Goal: Communication & Community: Answer question/provide support

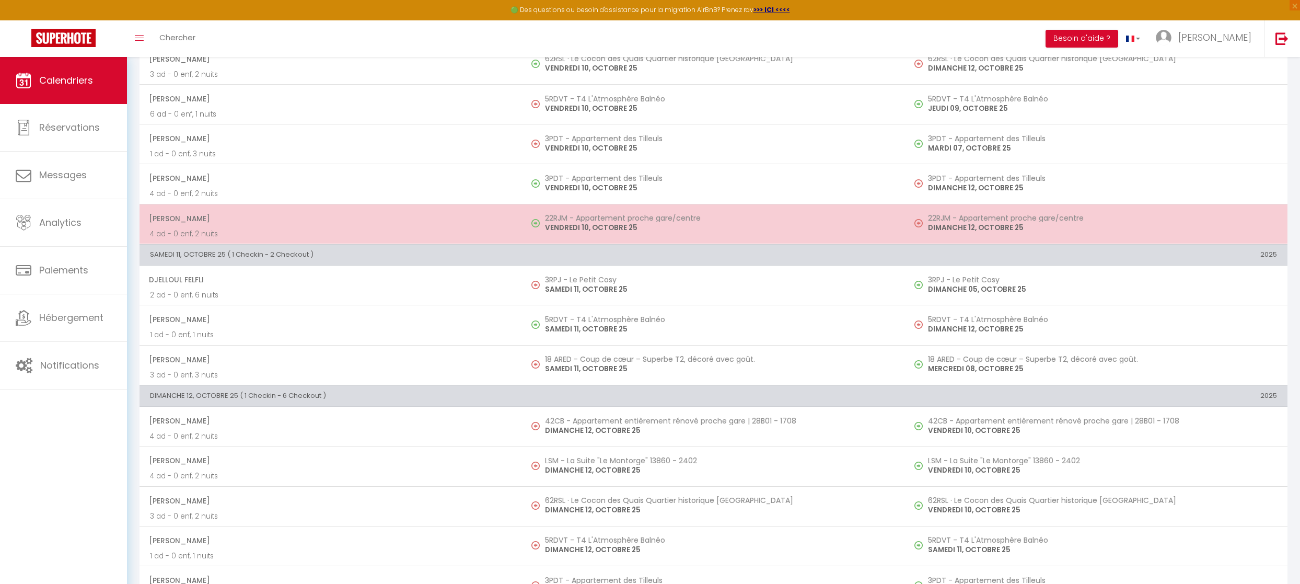
scroll to position [1655, 0]
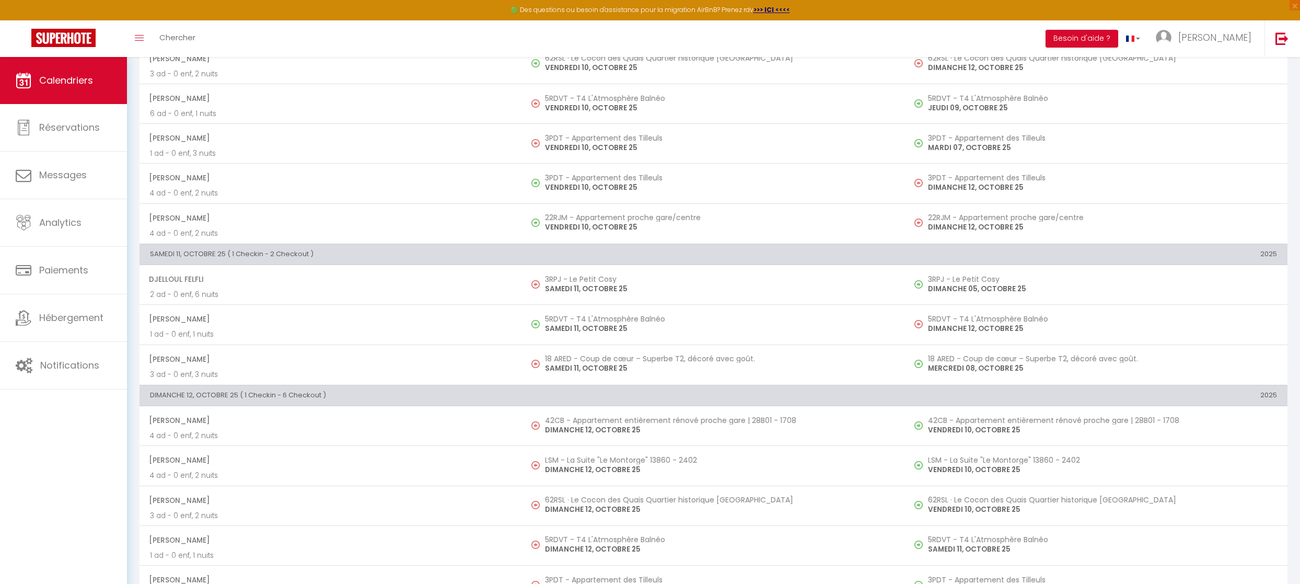
click at [452, 247] on th "SAMEDI 11, OCTOBRE 25 ( 1 Checkin - 2 Checkout )" at bounding box center [523, 254] width 766 height 21
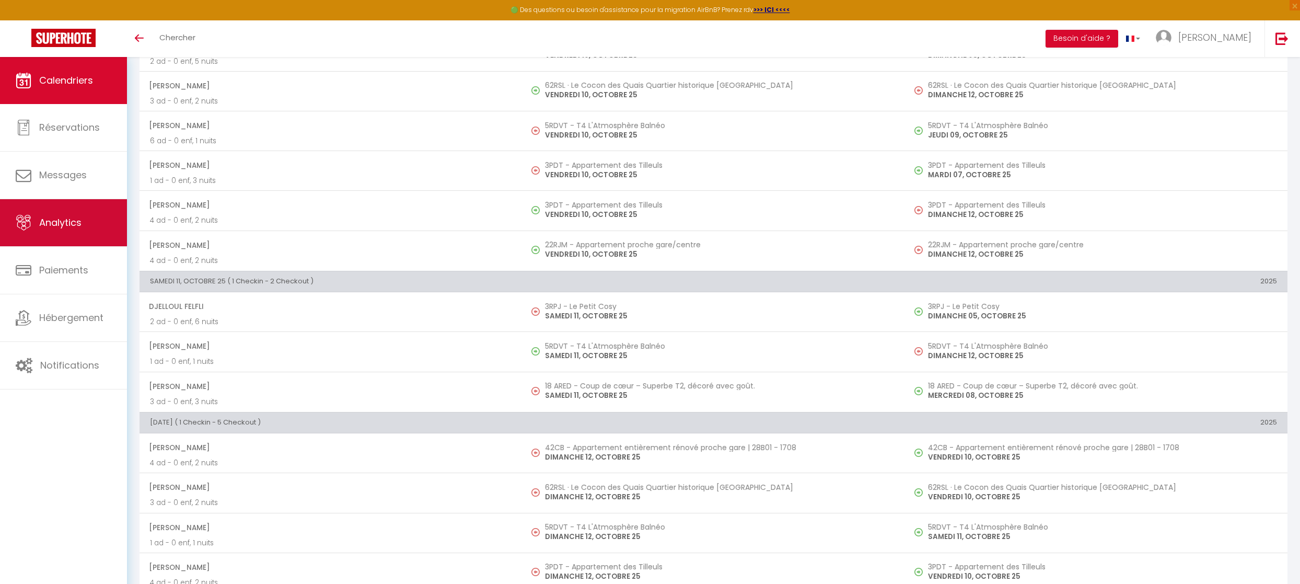
scroll to position [1672, 0]
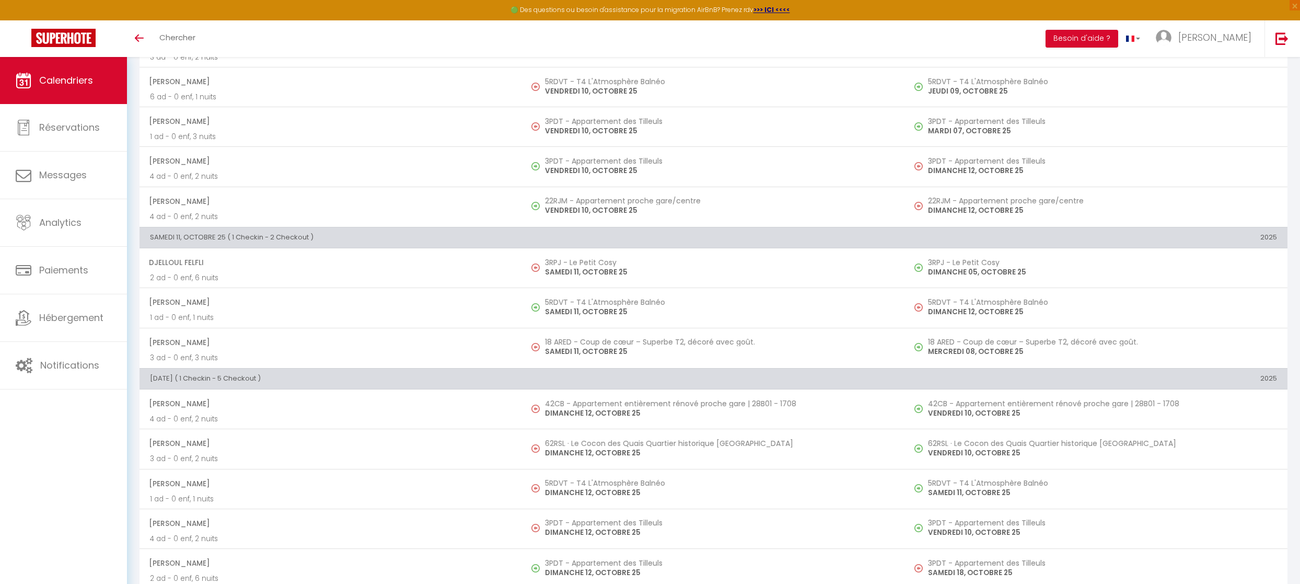
drag, startPoint x: 469, startPoint y: 227, endPoint x: 147, endPoint y: 228, distance: 322.0
click at [147, 229] on th "SAMEDI 11, OCTOBRE 25 ( 1 Checkin - 2 Checkout )" at bounding box center [523, 237] width 766 height 21
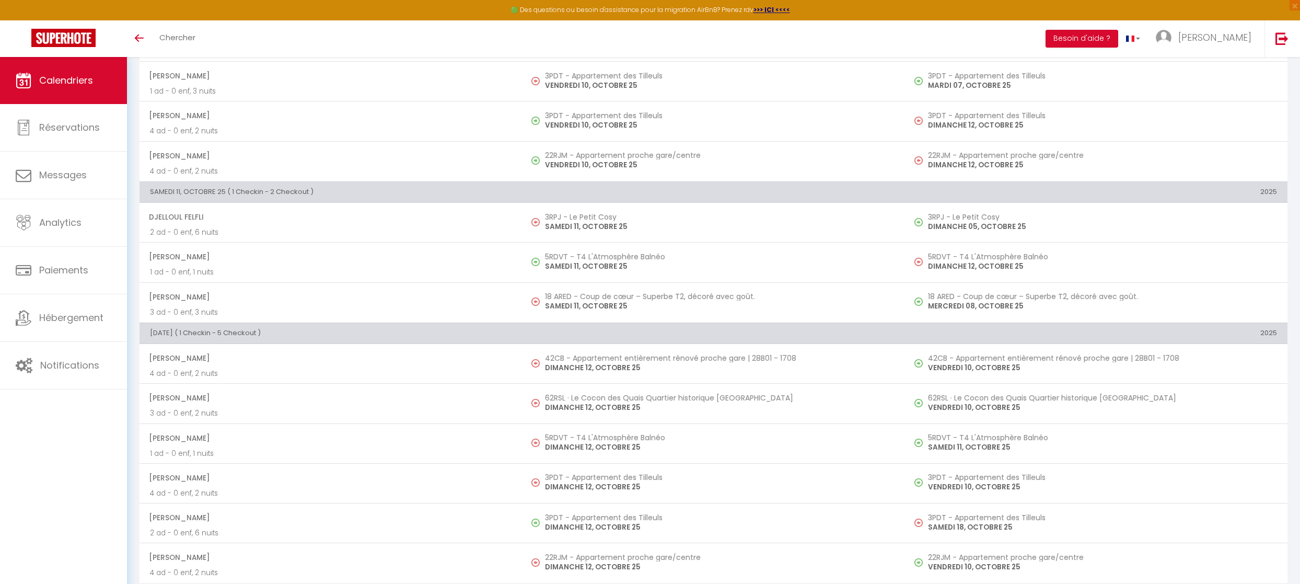
click at [538, 185] on th "SAMEDI 11, OCTOBRE 25 ( 1 Checkin - 2 Checkout )" at bounding box center [523, 191] width 766 height 21
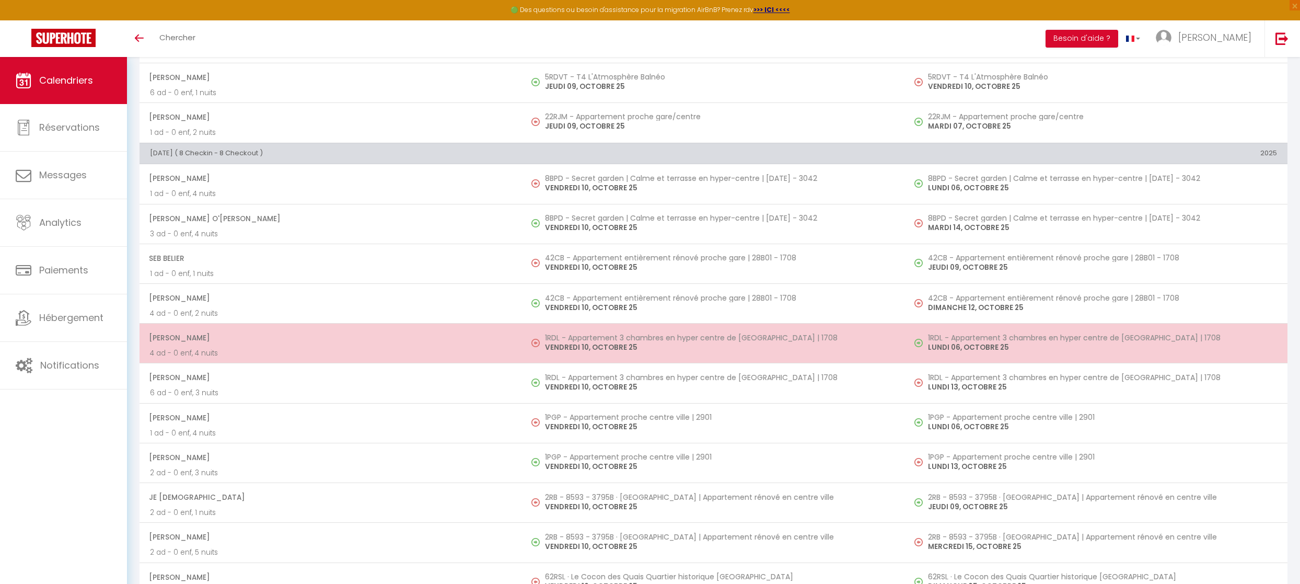
scroll to position [1092, 0]
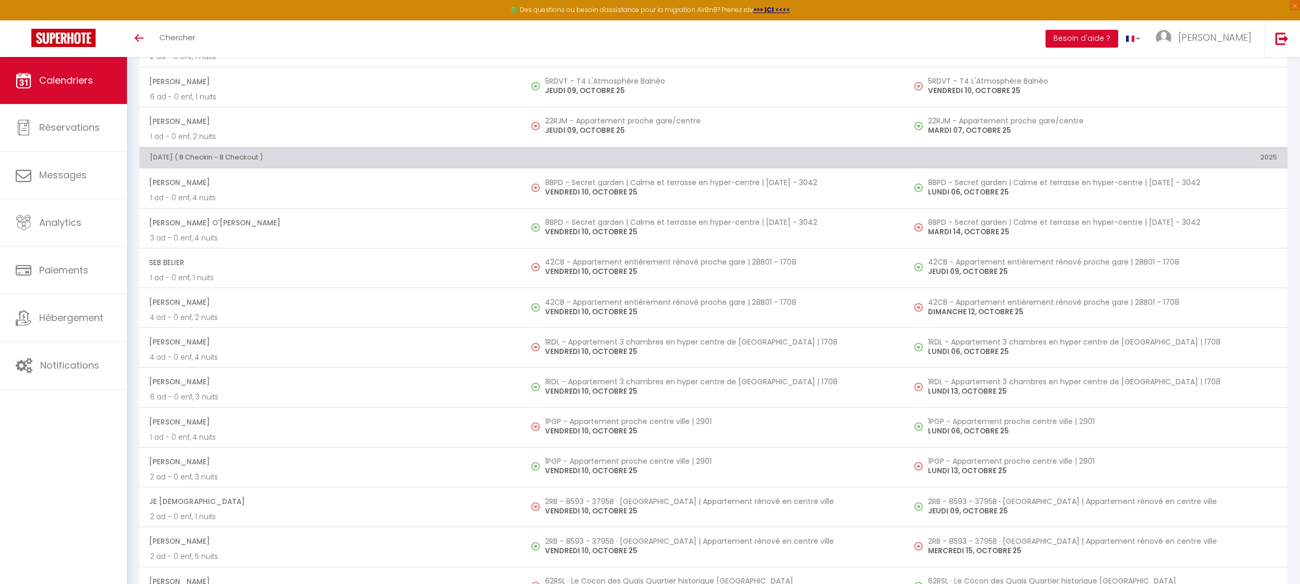
click at [393, 159] on th "VENDREDI 10, OCTOBRE 25 ( 8 Checkin - 8 Checkout )" at bounding box center [523, 157] width 766 height 21
drag, startPoint x: 336, startPoint y: 145, endPoint x: 150, endPoint y: 148, distance: 185.6
click at [150, 148] on th "VENDREDI 10, OCTOBRE 25 ( 8 Checkin - 8 Checkout )" at bounding box center [523, 157] width 766 height 21
copy th "VENDREDI 10, OCTOBRE 25 ( 8 Checkin - 8 Checkout )"
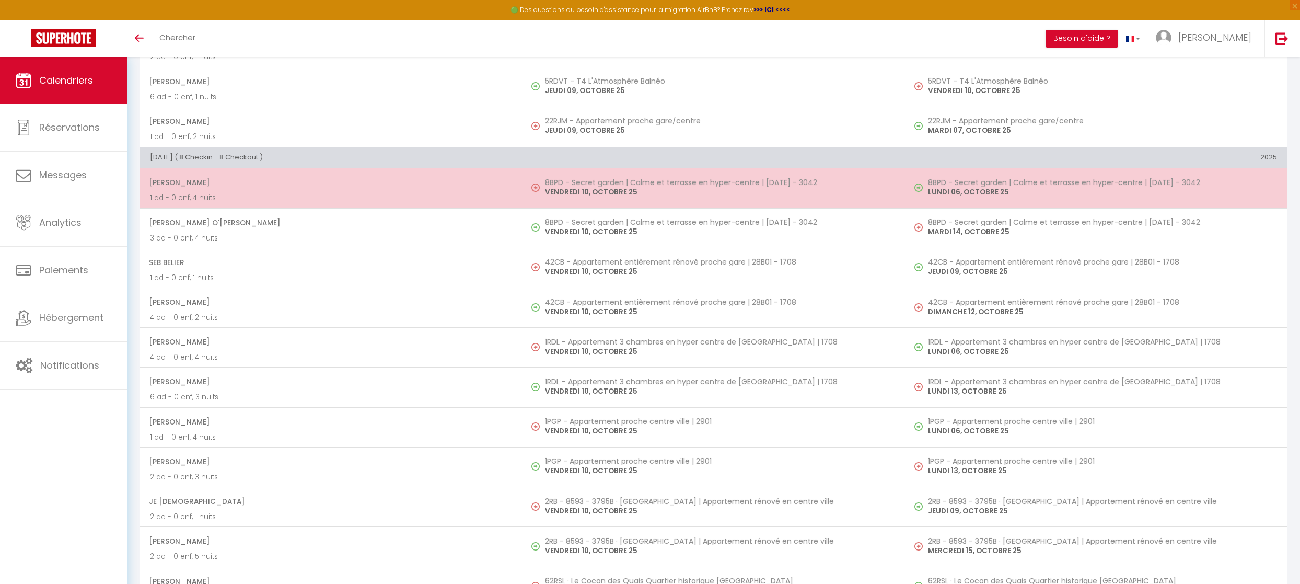
click at [584, 187] on p "VENDREDI 10, OCTOBRE 25" at bounding box center [719, 192] width 349 height 11
select select "OK"
select select "0"
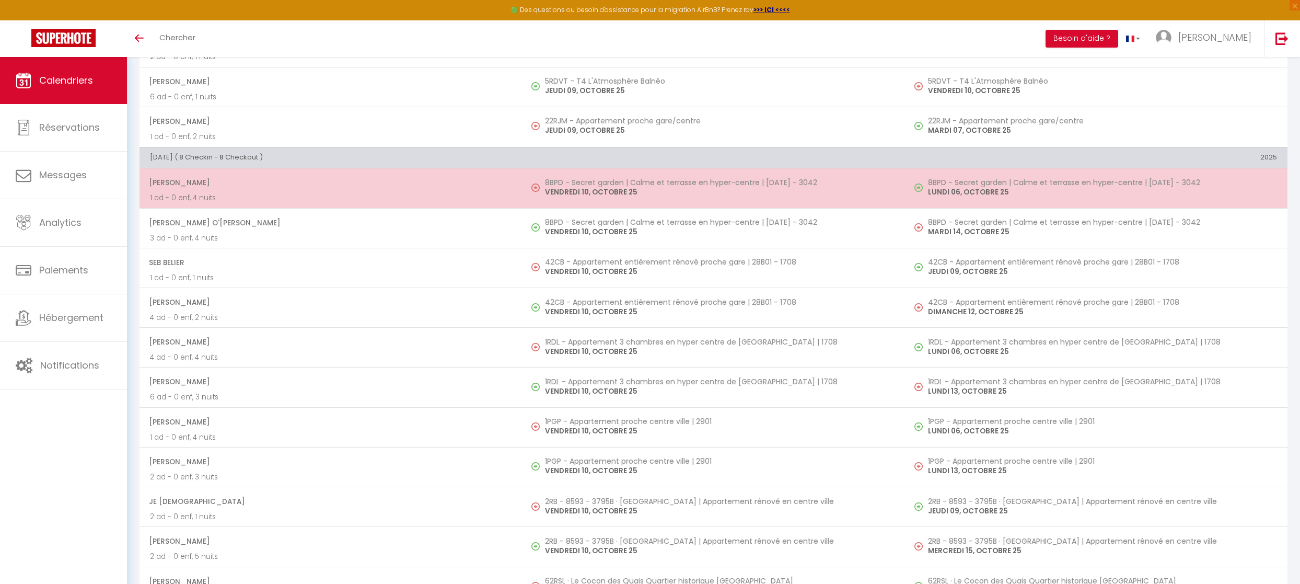
select select "1"
select select
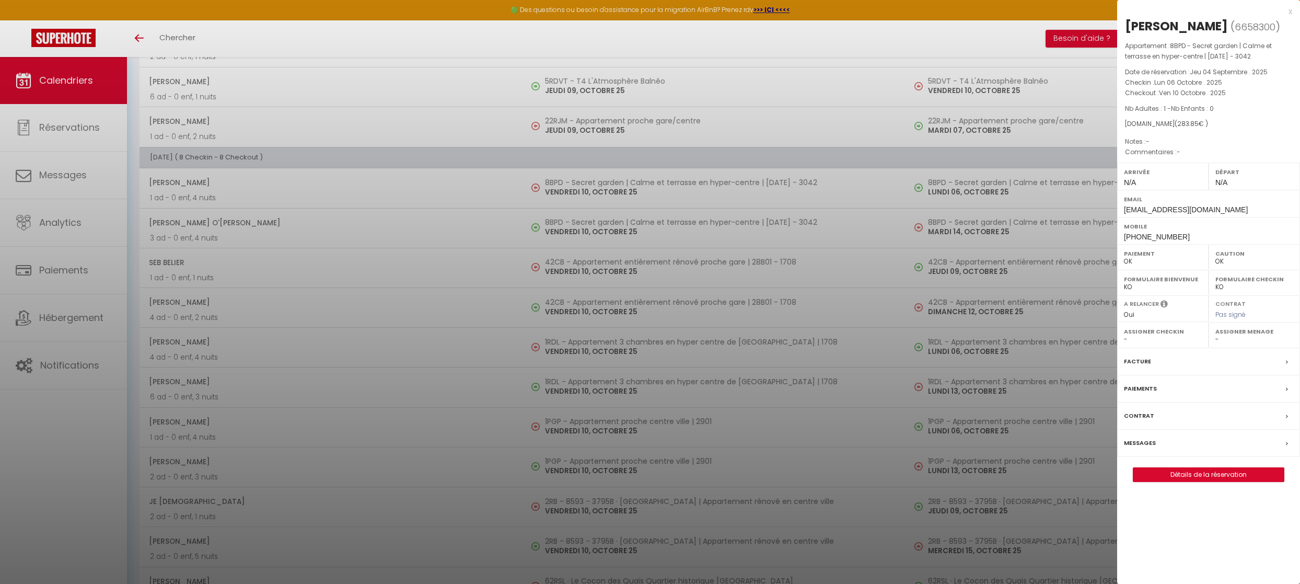
click at [1143, 437] on label "Messages" at bounding box center [1140, 442] width 32 height 11
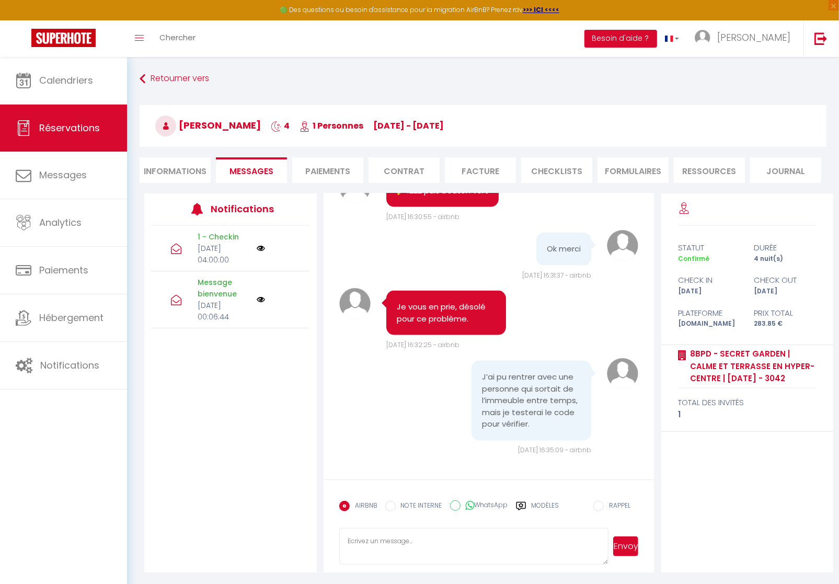
scroll to position [1148, 0]
click at [532, 506] on label "Modèles" at bounding box center [546, 510] width 28 height 18
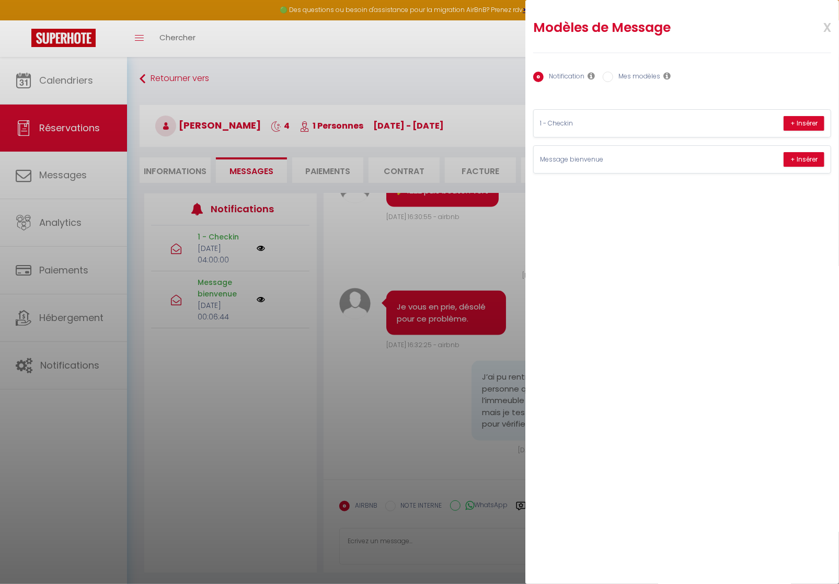
click at [637, 75] on label "Mes modèles" at bounding box center [636, 77] width 47 height 11
click at [613, 75] on input "Mes modèles" at bounding box center [608, 77] width 10 height 10
radio input "true"
radio input "false"
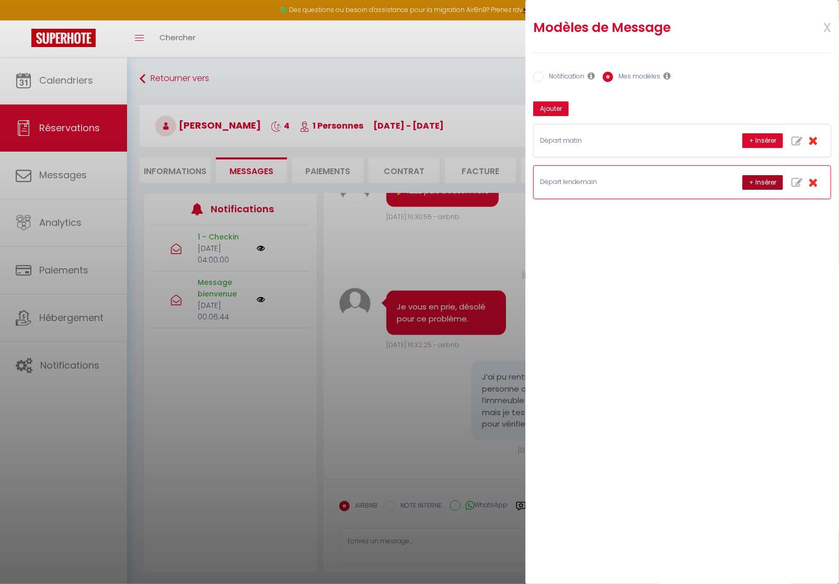
click at [772, 180] on button "+ Insérer" at bounding box center [762, 182] width 41 height 15
type textarea "Bonjour Karine, j’espère que vous avez passé un bon séjour dans notre apparteme…"
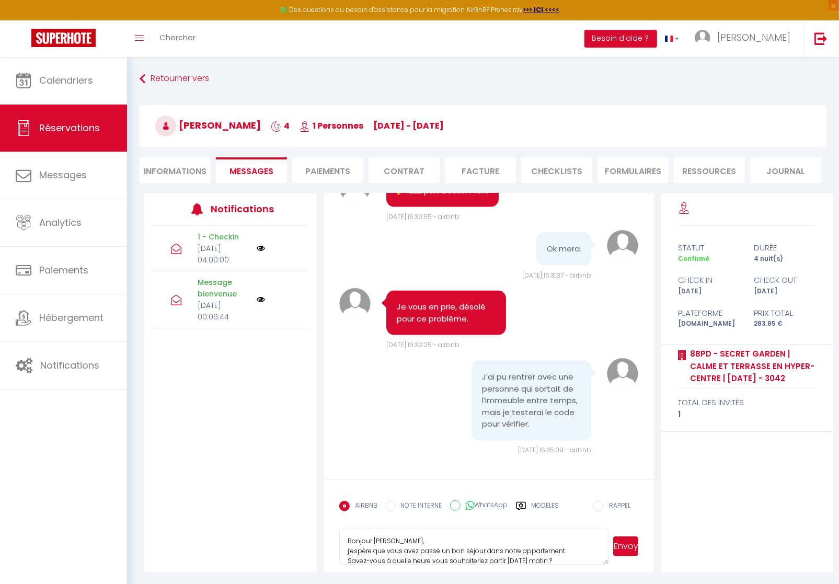
click at [626, 547] on button "Envoyer" at bounding box center [626, 546] width 26 height 20
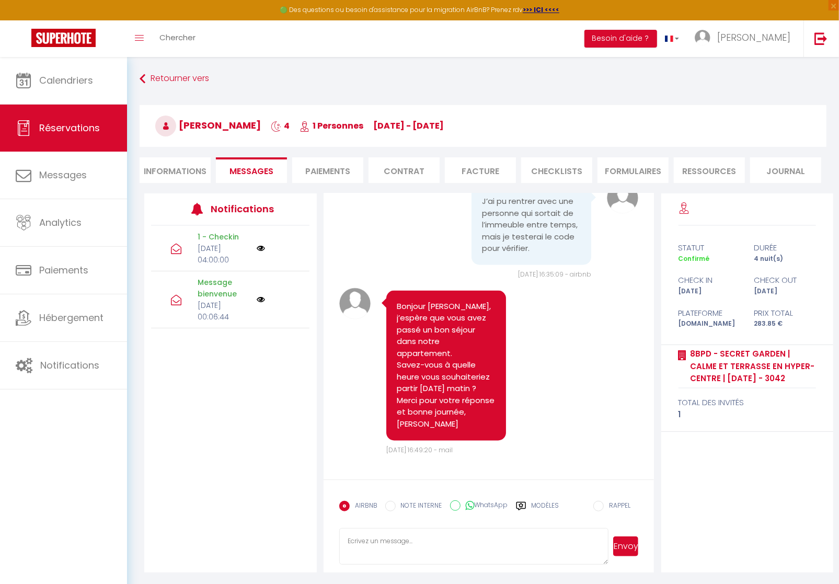
scroll to position [1312, 0]
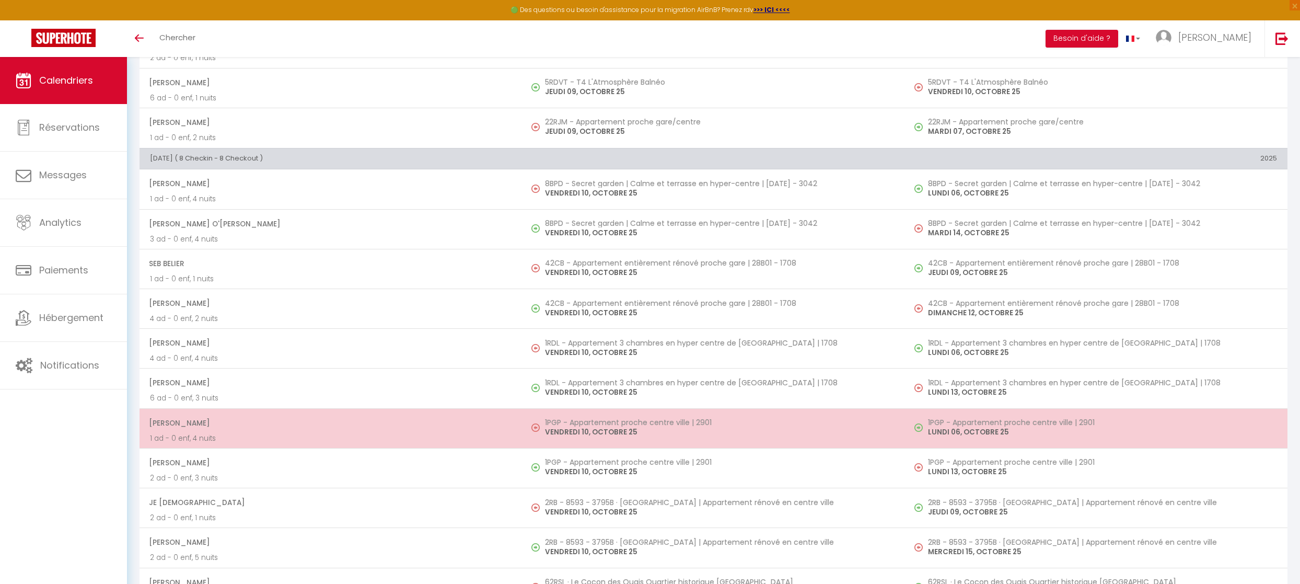
scroll to position [1120, 0]
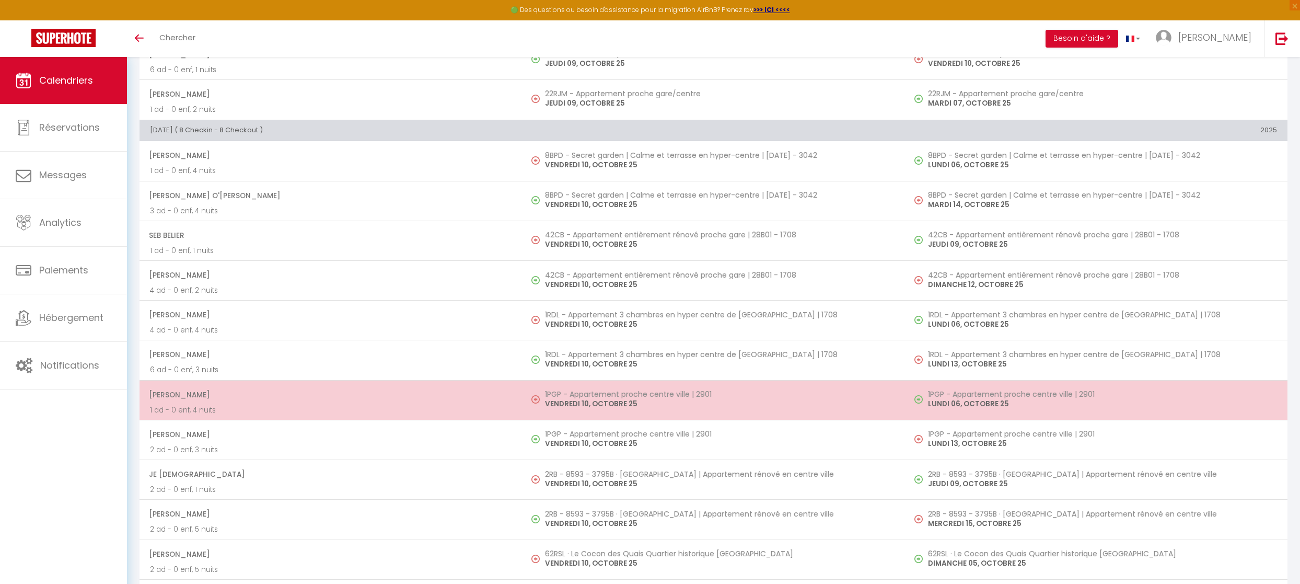
click at [566, 390] on h5 "1PGP - Appartement proche centre ville | 2901" at bounding box center [719, 394] width 349 height 8
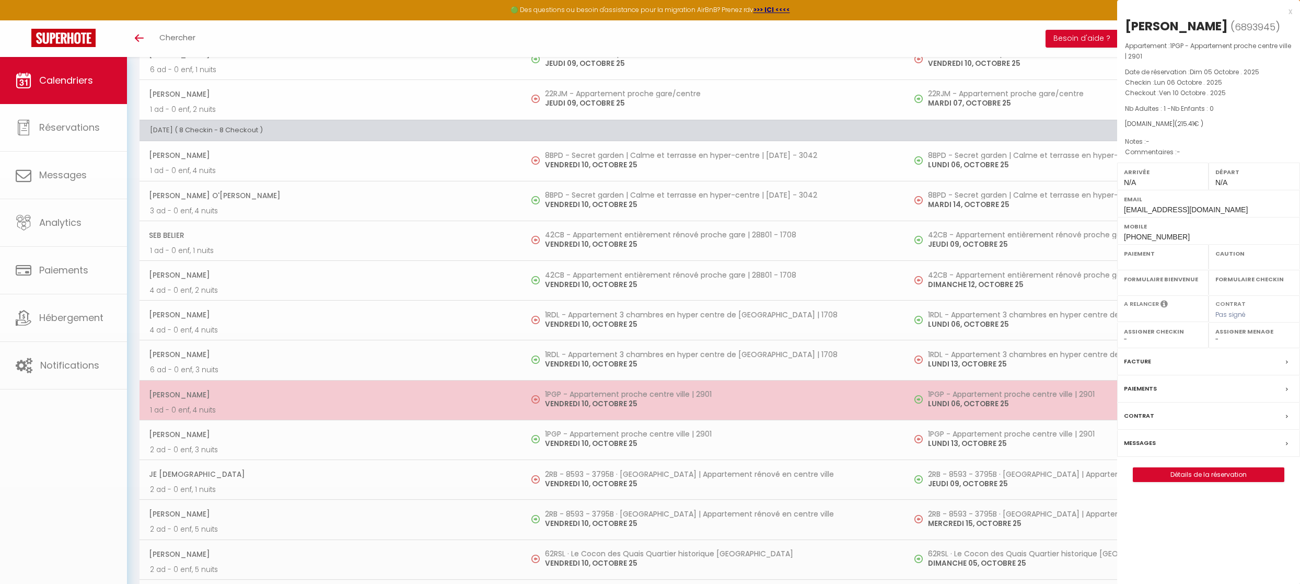
select select "OK"
select select "0"
select select "1"
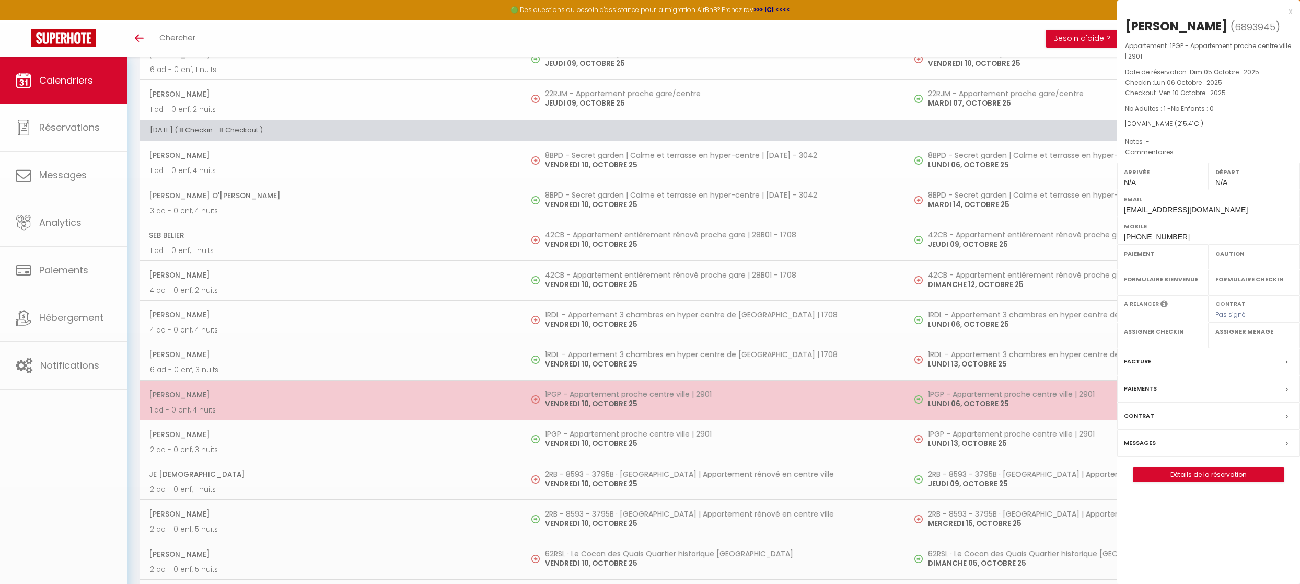
select select
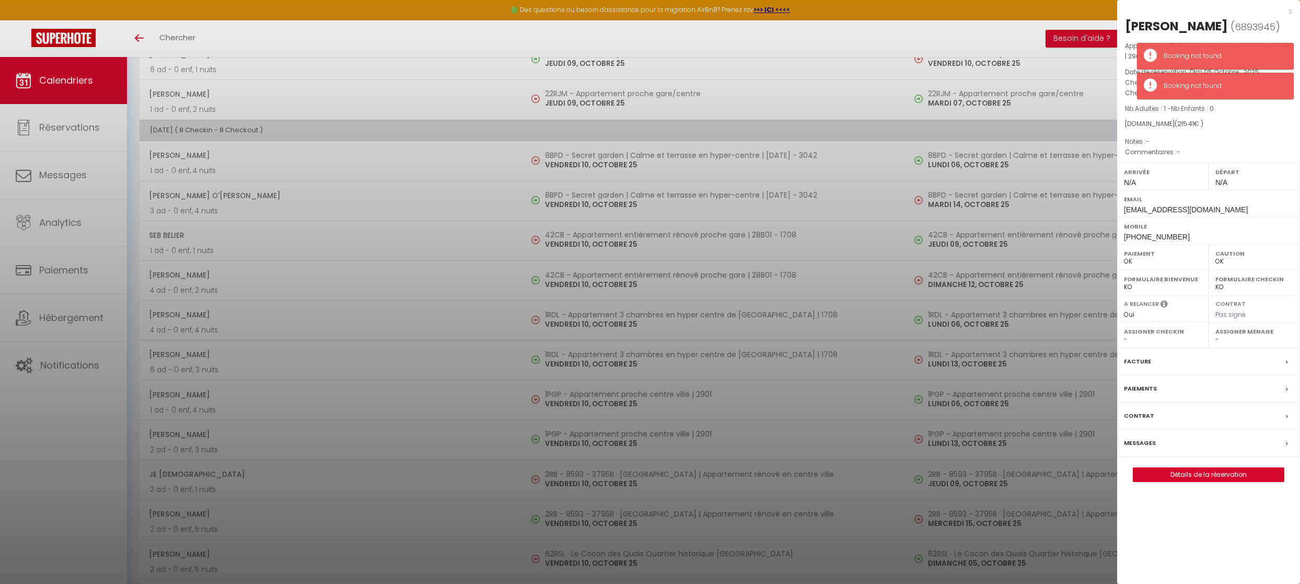
click at [1136, 448] on label "Messages" at bounding box center [1140, 442] width 32 height 11
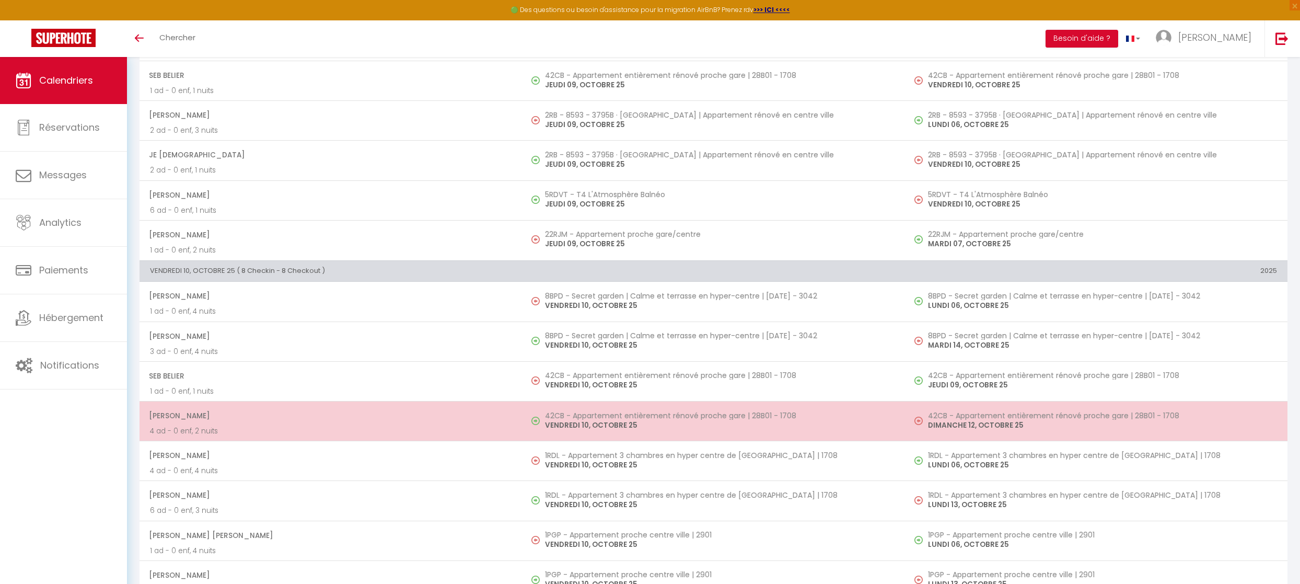
scroll to position [1015, 0]
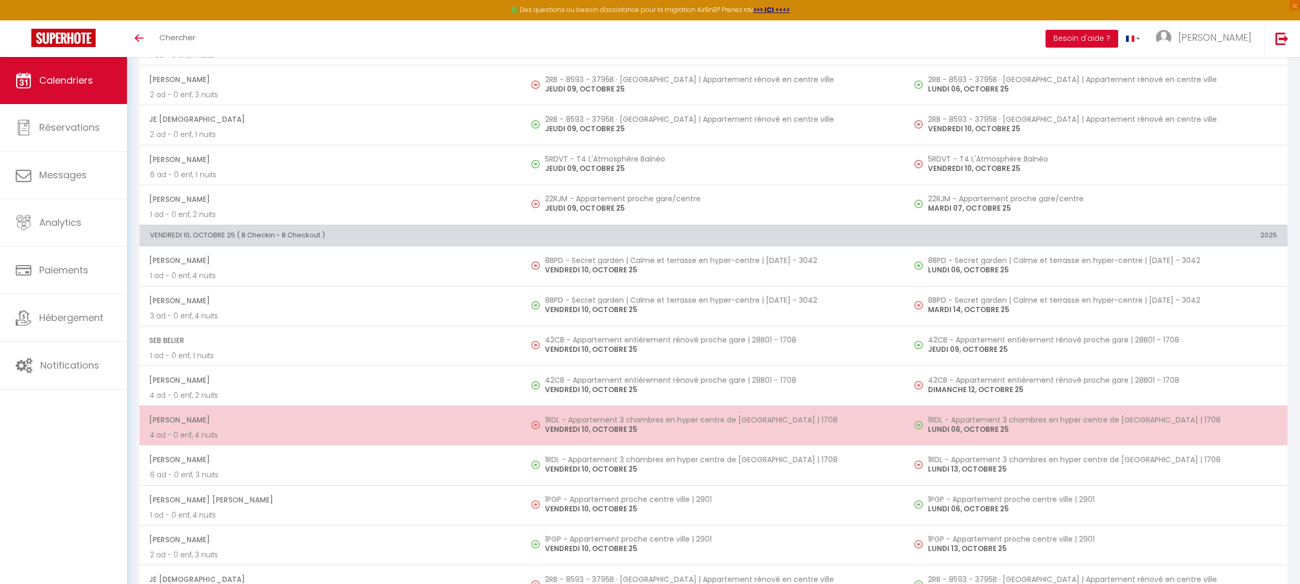
click at [582, 424] on p "VENDREDI 10, OCTOBRE 25" at bounding box center [719, 429] width 349 height 11
select select "OK"
select select "0"
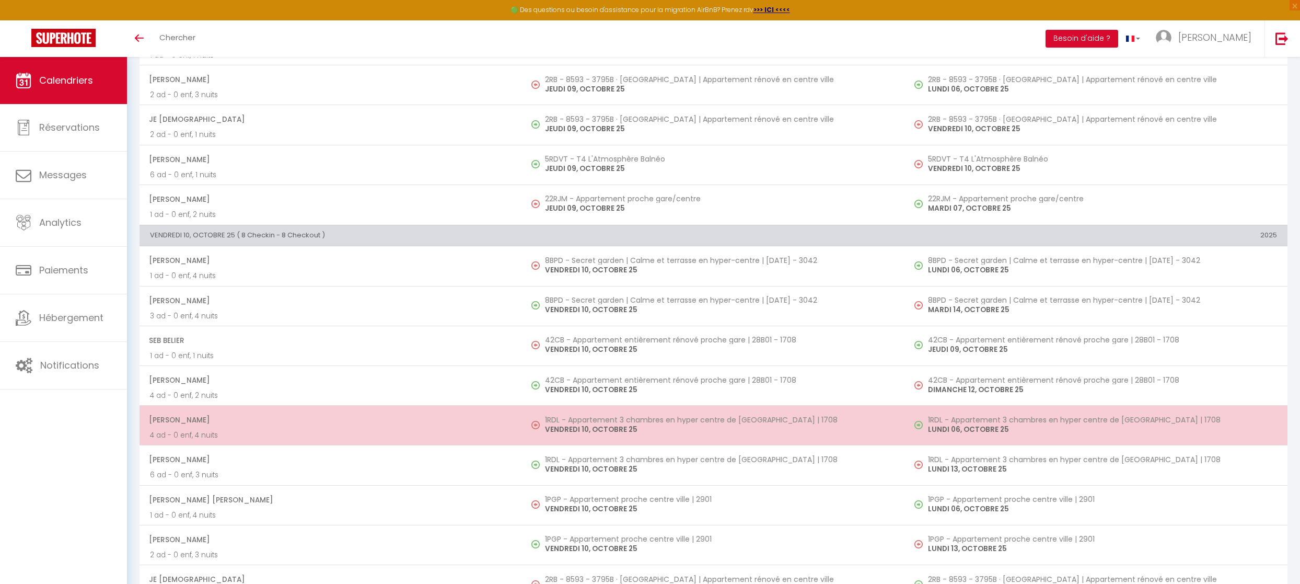
select select "1"
select select
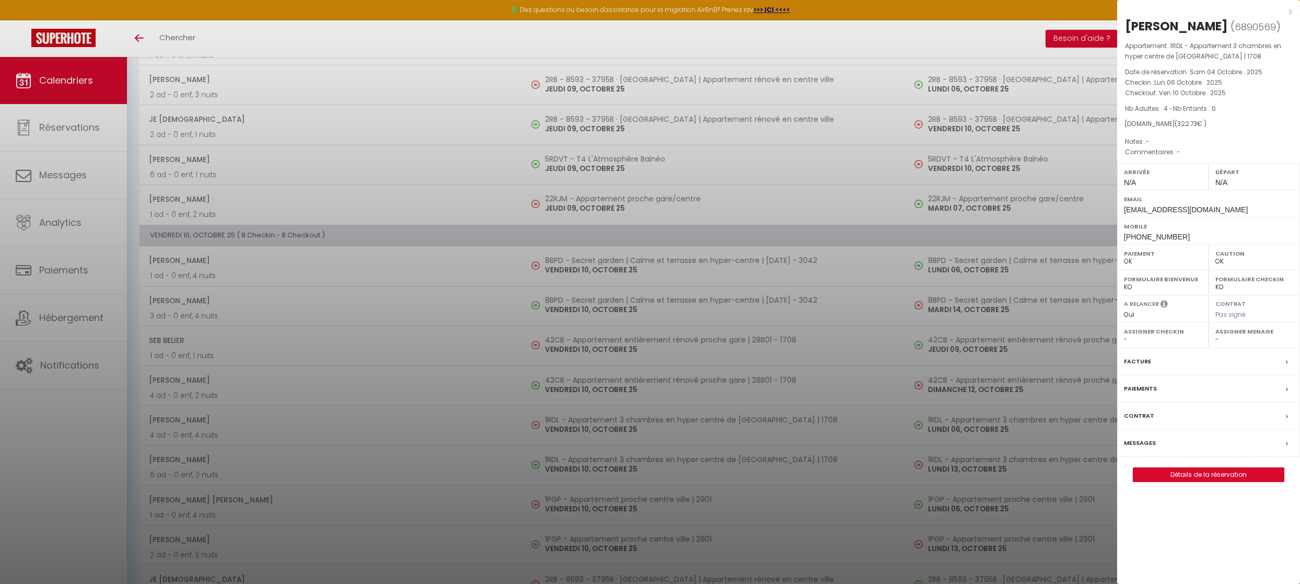
click at [1149, 441] on label "Messages" at bounding box center [1140, 442] width 32 height 11
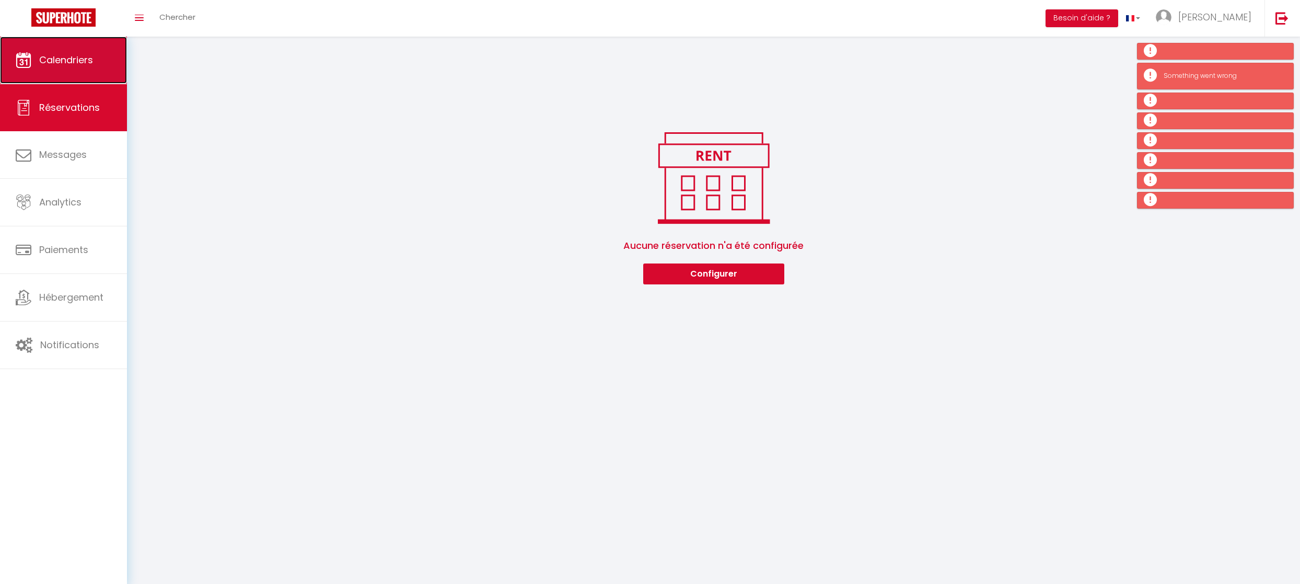
click at [72, 76] on link "Calendriers" at bounding box center [63, 60] width 127 height 47
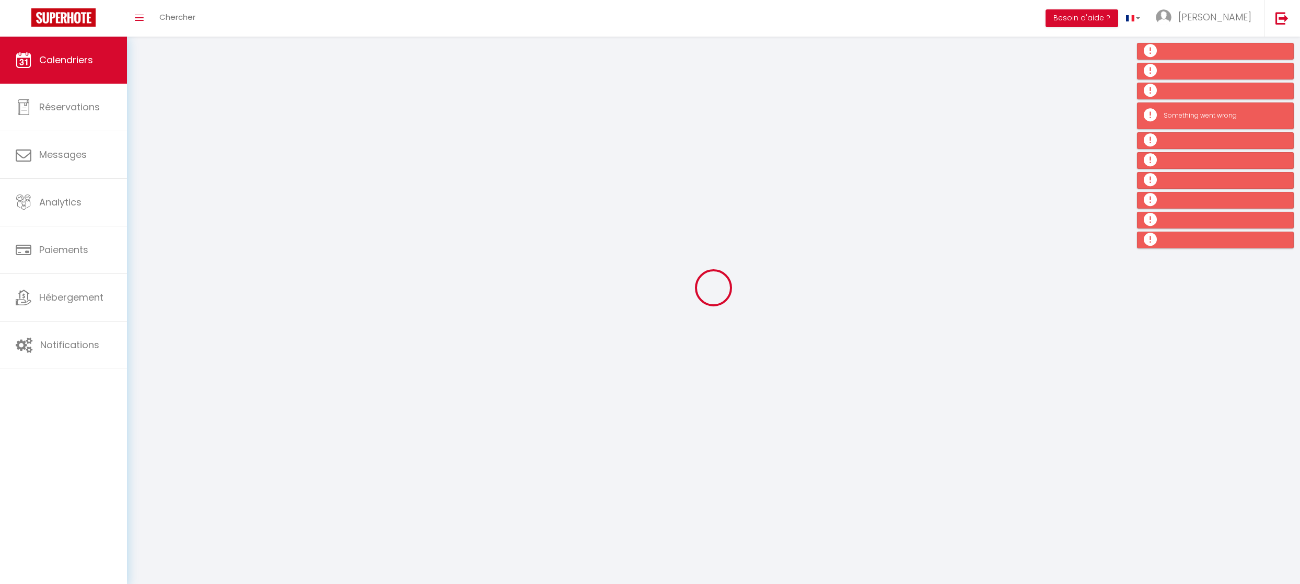
scroll to position [7, 0]
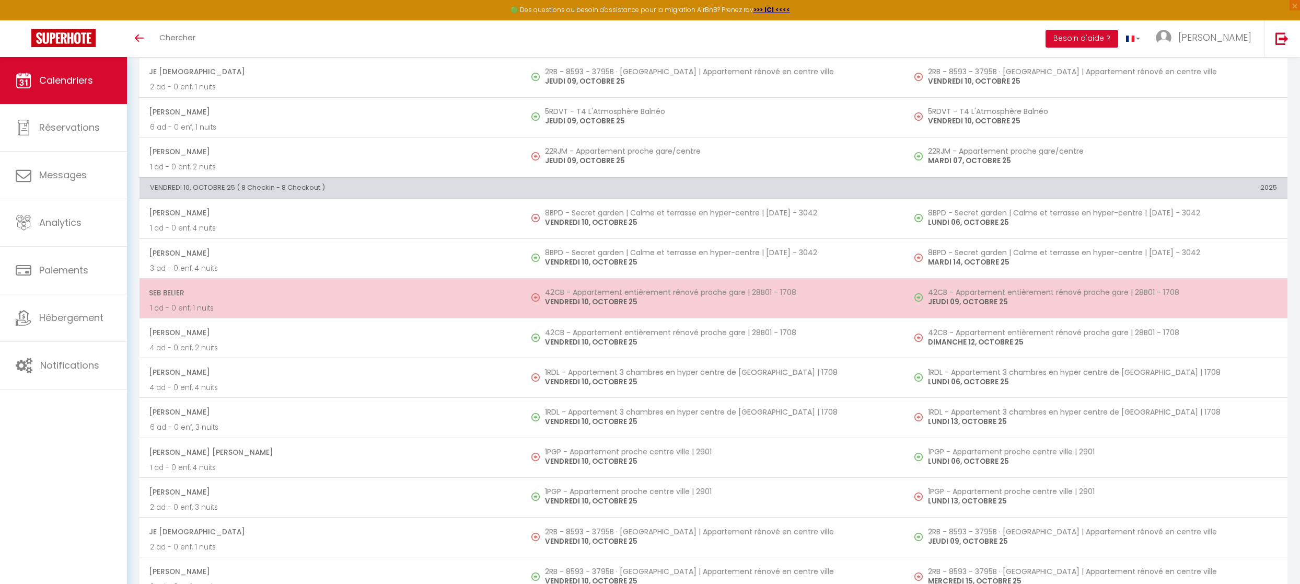
scroll to position [1085, 0]
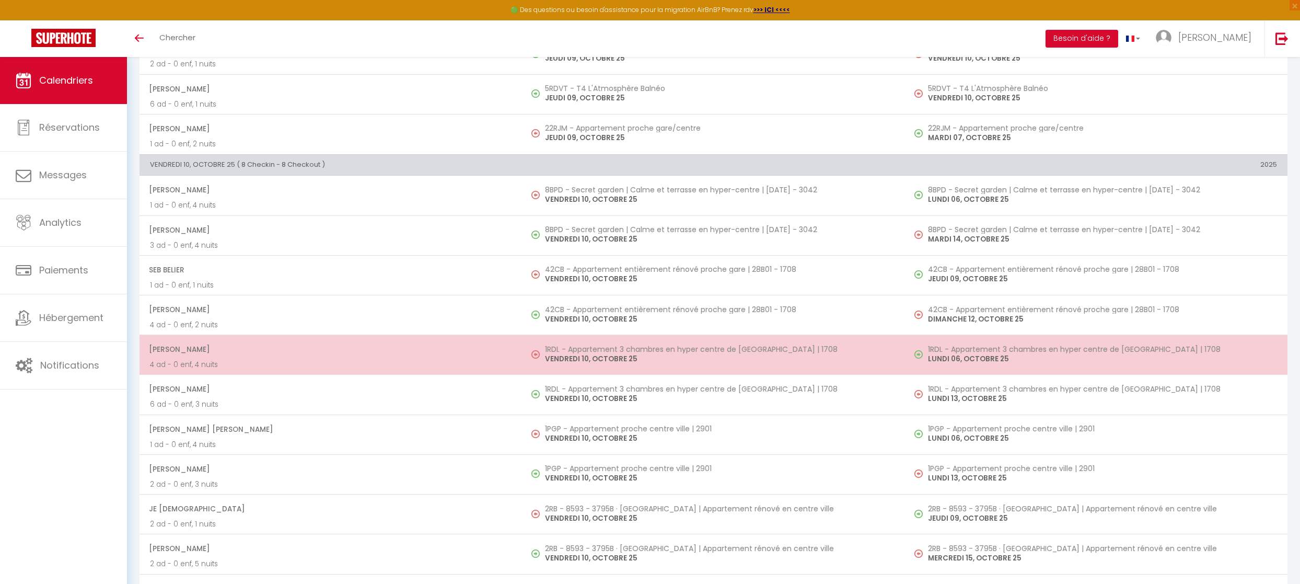
click at [580, 353] on p "VENDREDI 10, OCTOBRE 25" at bounding box center [719, 358] width 349 height 11
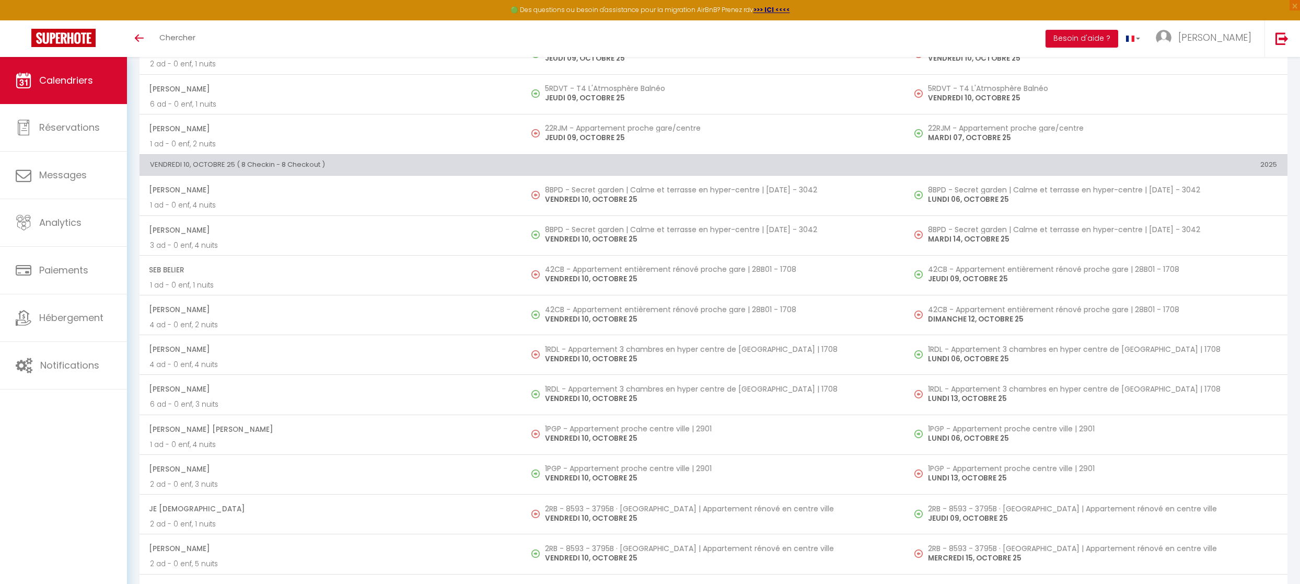
select select "OK"
select select "0"
select select "1"
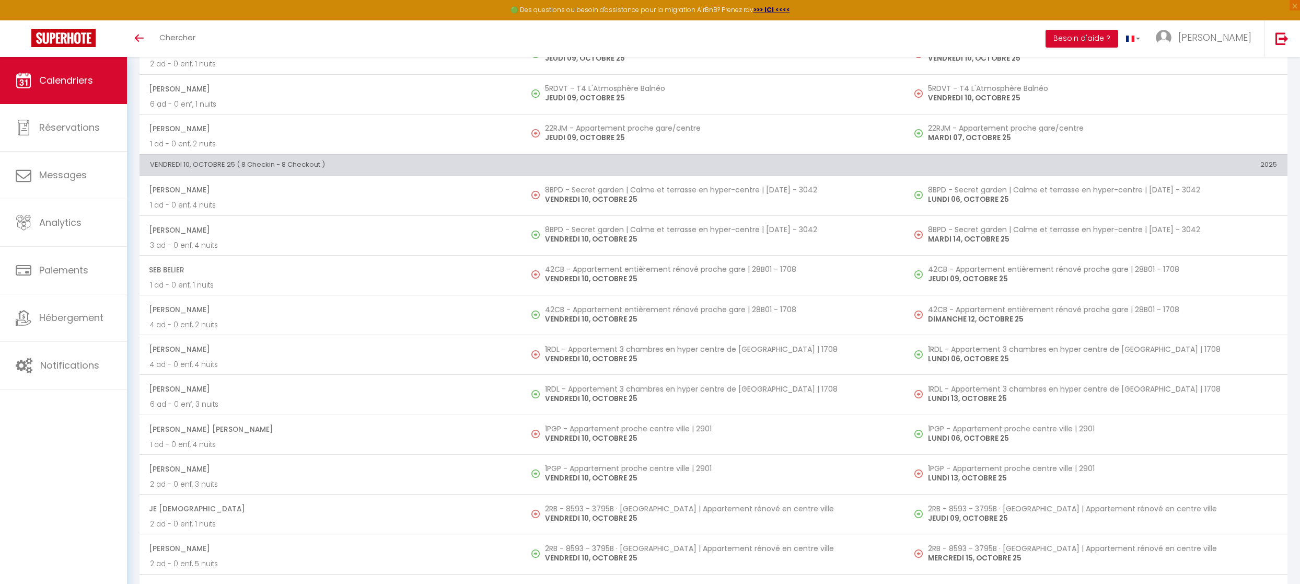
select select
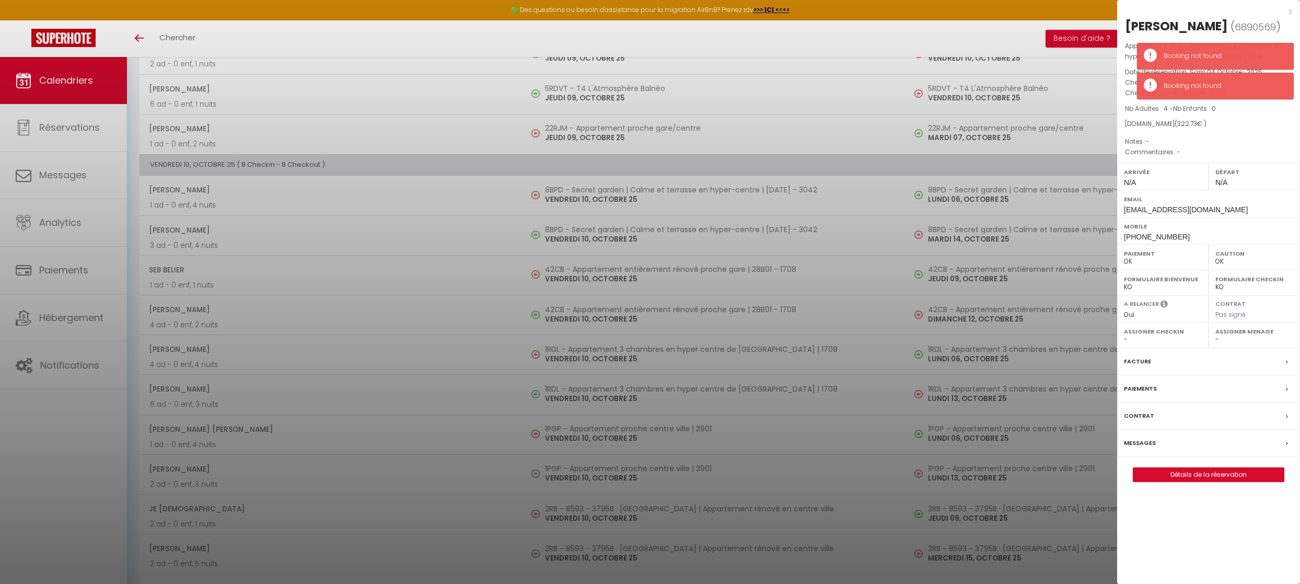
click at [1135, 439] on label "Messages" at bounding box center [1140, 442] width 32 height 11
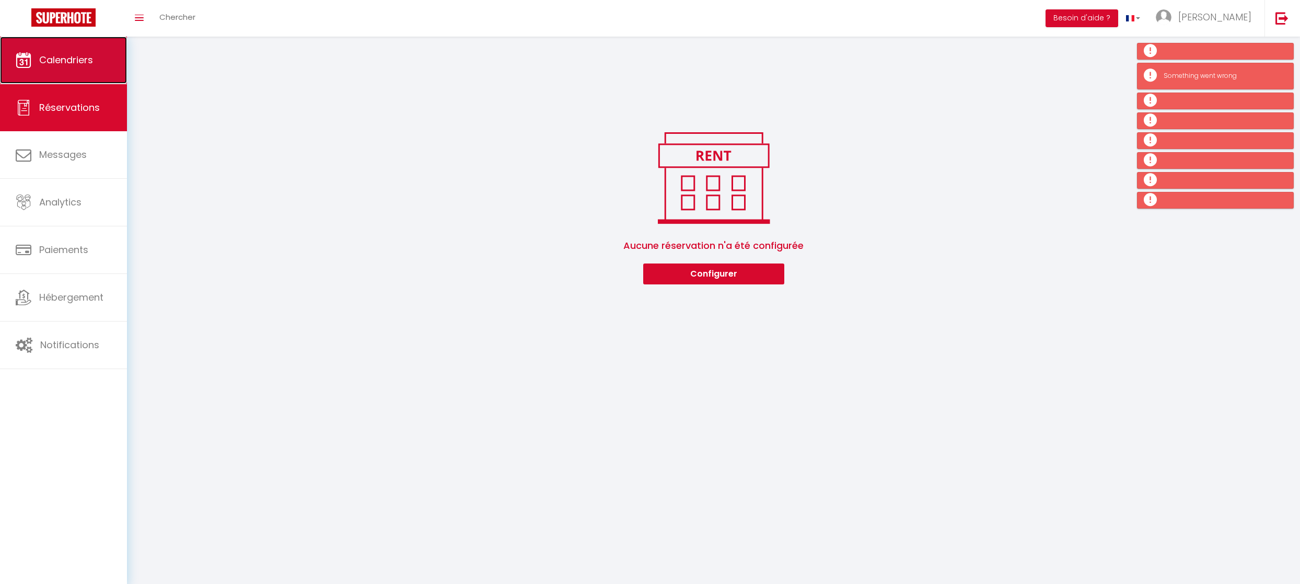
click at [59, 55] on span "Calendriers" at bounding box center [66, 59] width 54 height 13
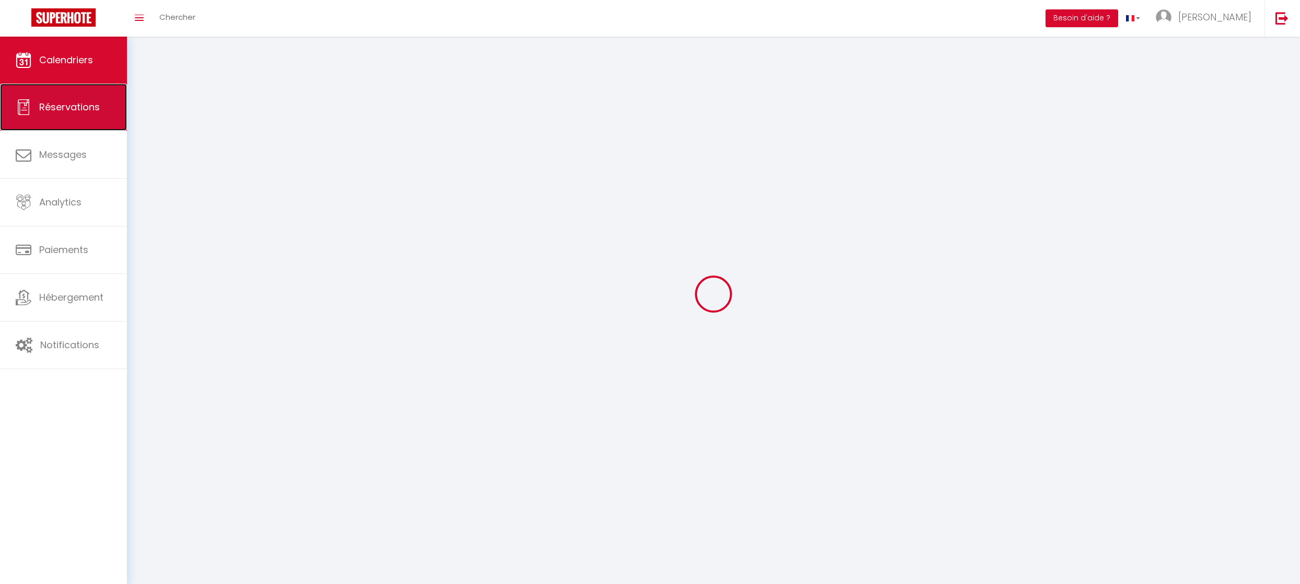
click at [87, 98] on link "Réservations" at bounding box center [63, 107] width 127 height 47
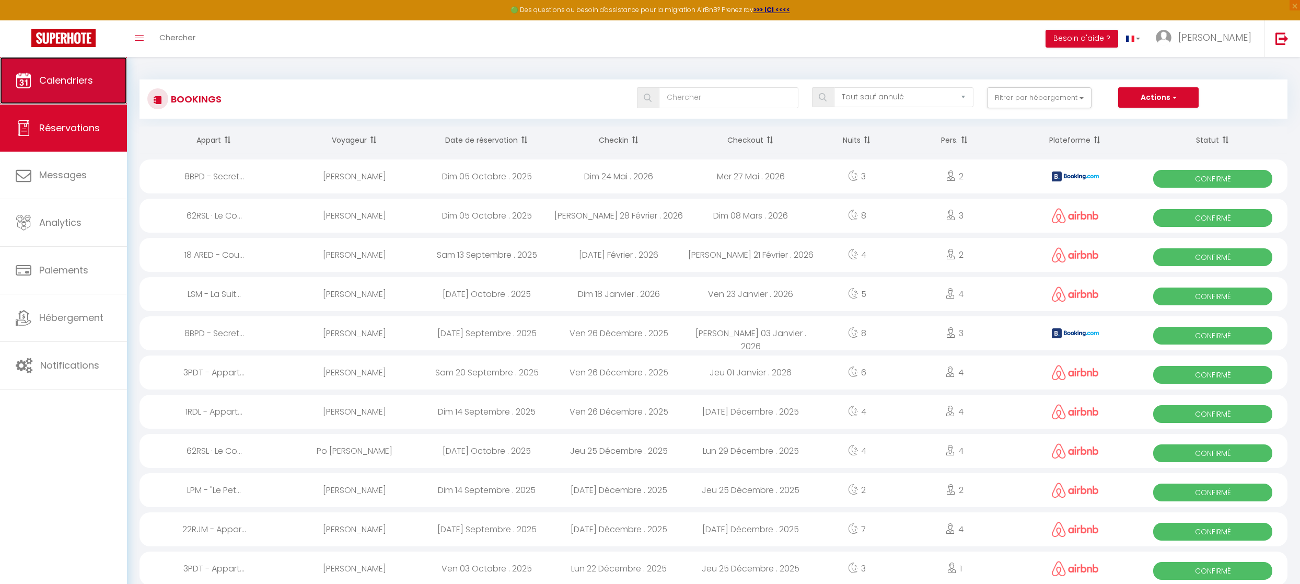
click at [89, 64] on link "Calendriers" at bounding box center [63, 80] width 127 height 47
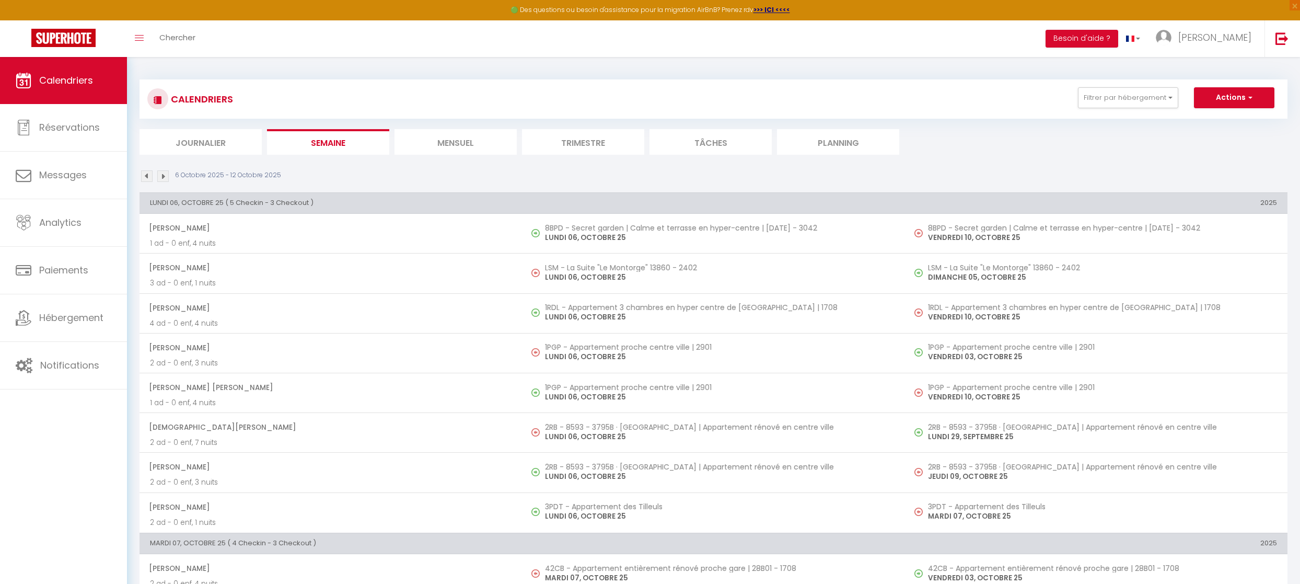
click at [440, 136] on li "Mensuel" at bounding box center [456, 142] width 122 height 26
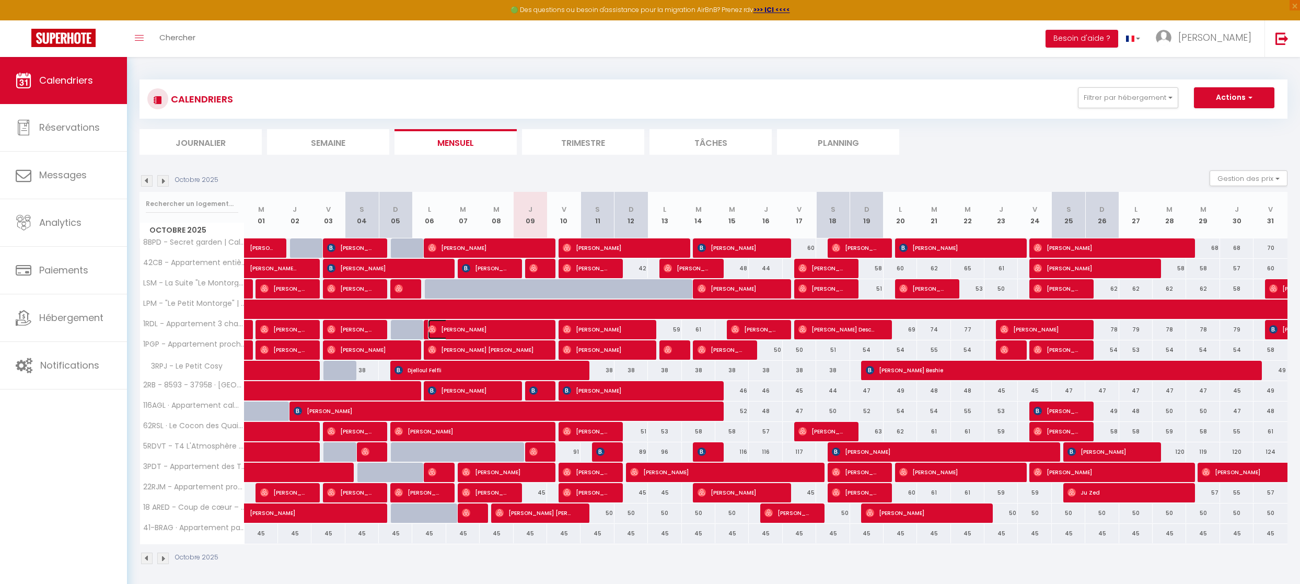
click at [520, 325] on span "[PERSON_NAME]" at bounding box center [483, 329] width 111 height 20
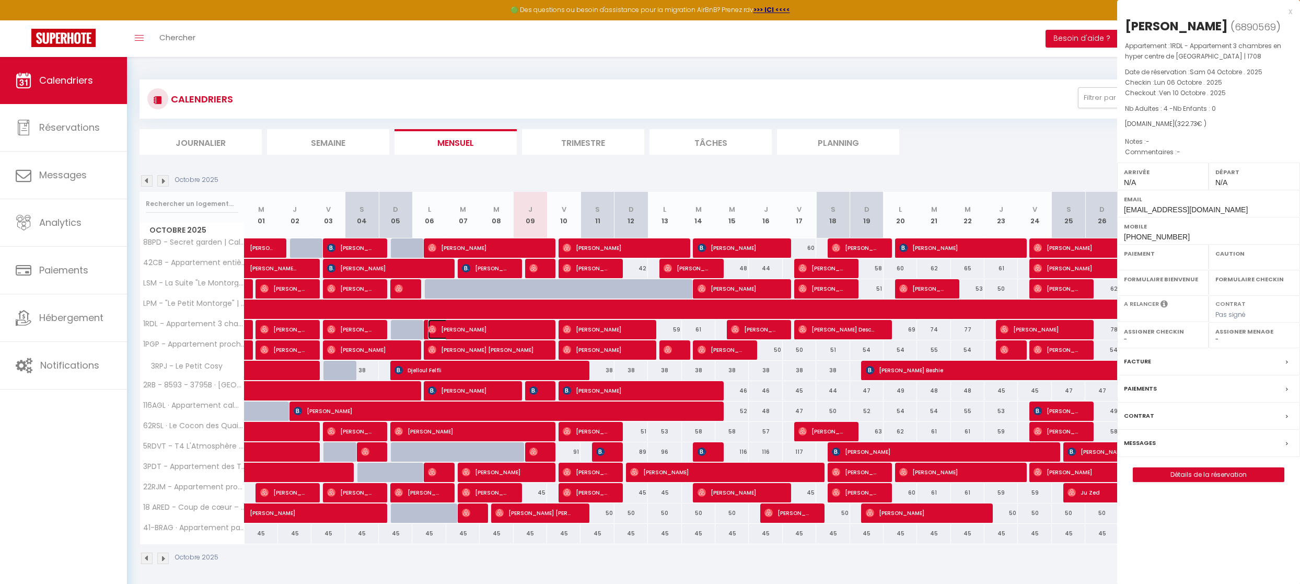
select select "OK"
select select "0"
select select "1"
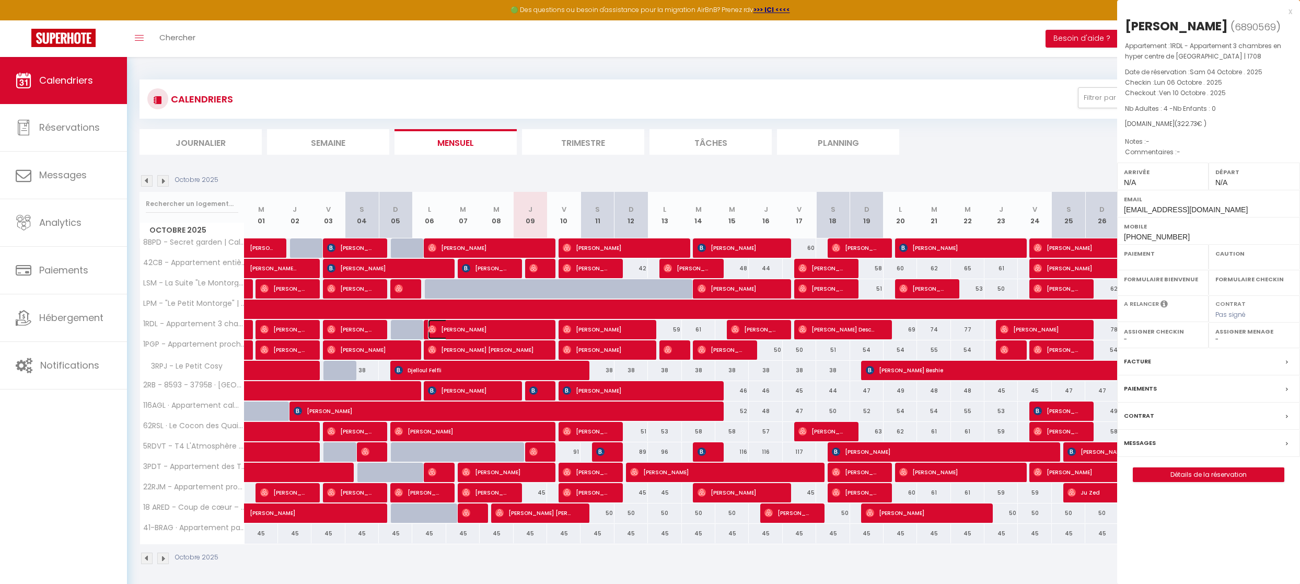
select select
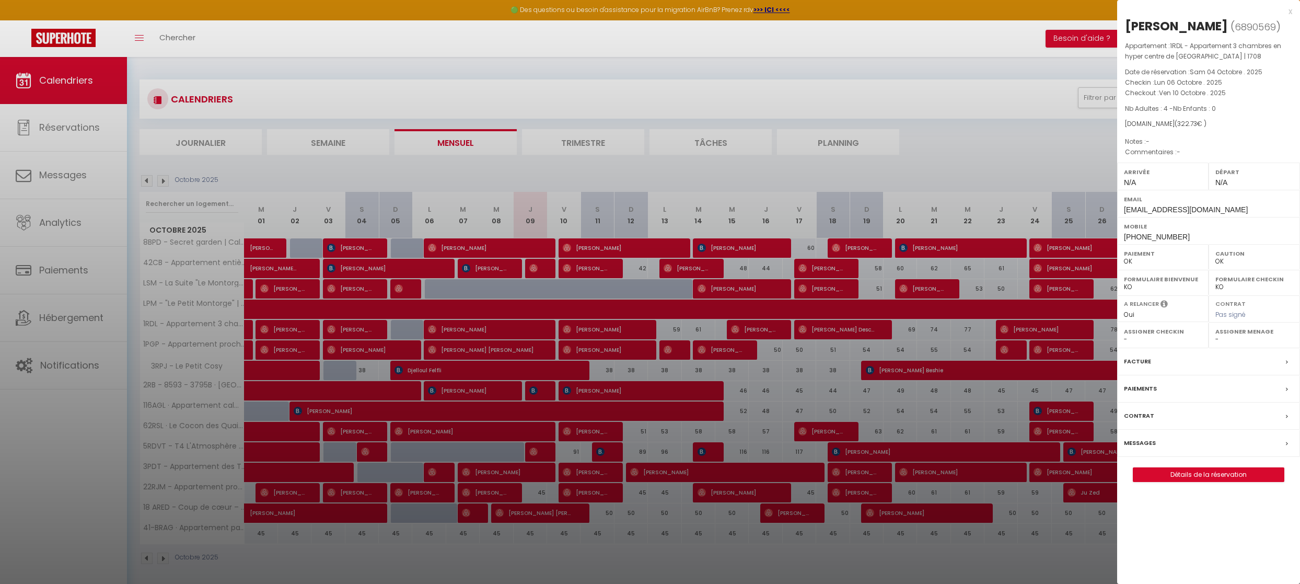
click at [1140, 438] on label "Messages" at bounding box center [1140, 442] width 32 height 11
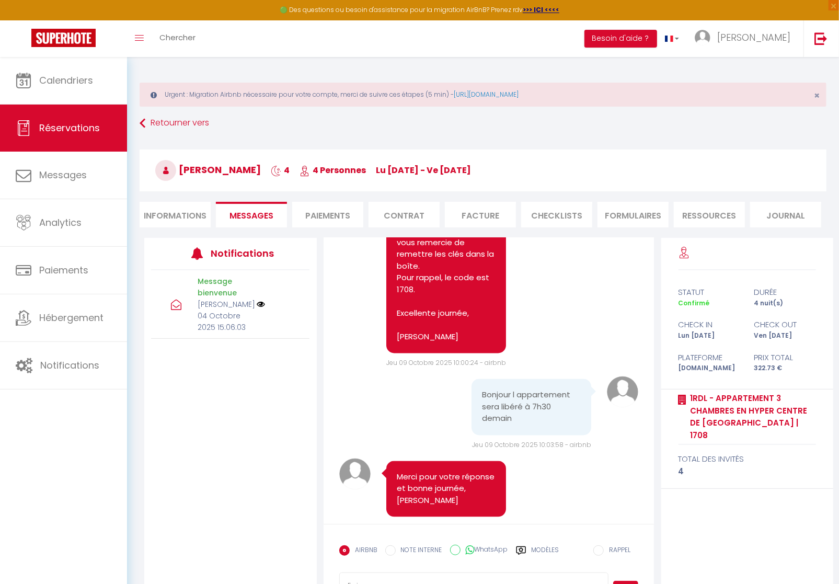
scroll to position [1396, 0]
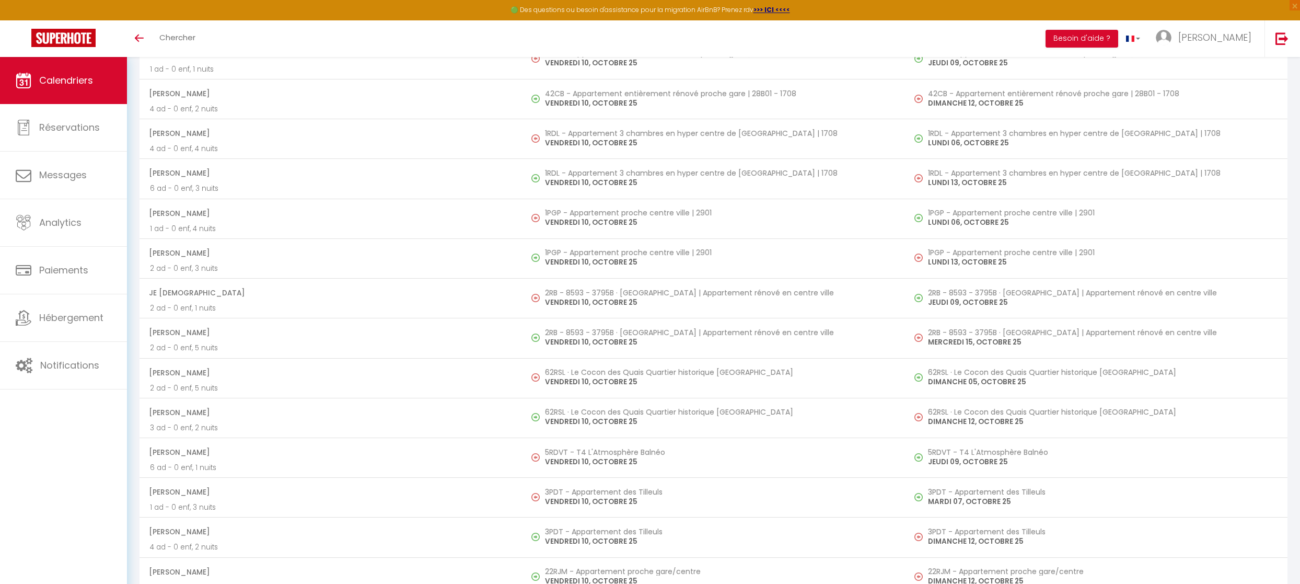
scroll to position [1319, 0]
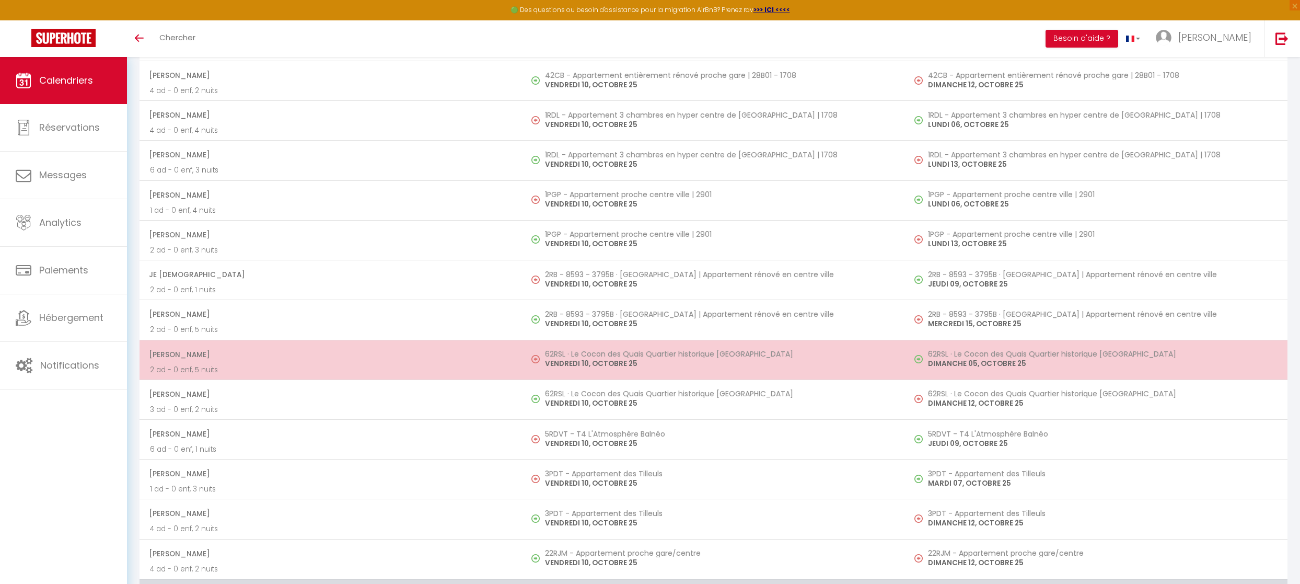
click at [566, 358] on p "VENDREDI 10, OCTOBRE 25" at bounding box center [719, 363] width 349 height 11
select select "OK"
select select "0"
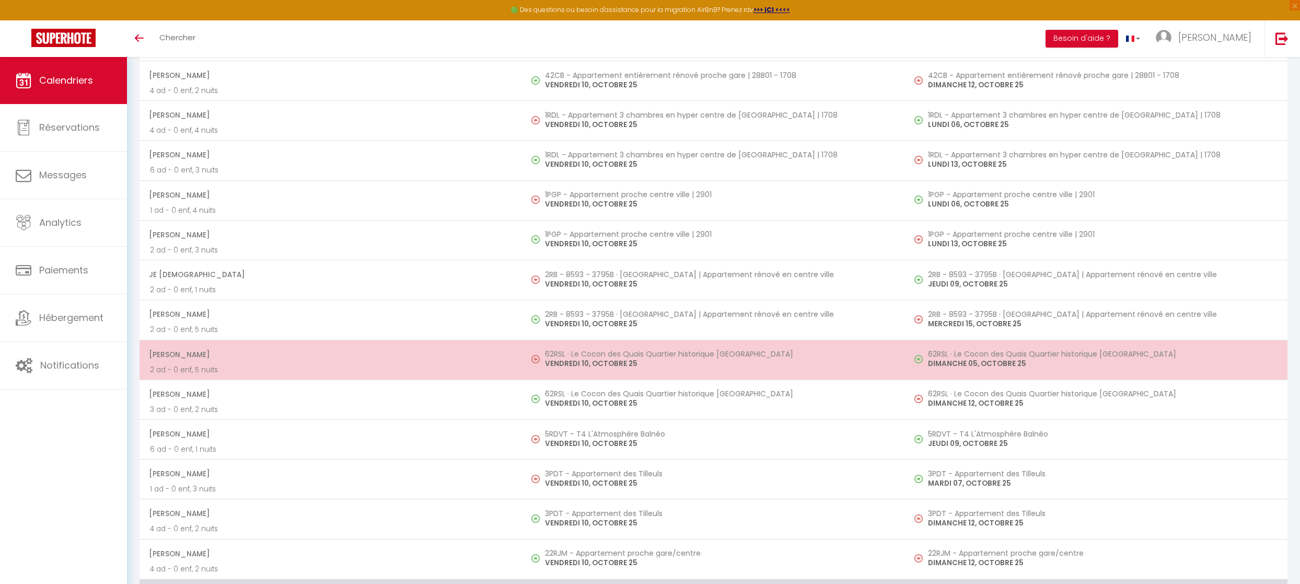
select select "1"
select select
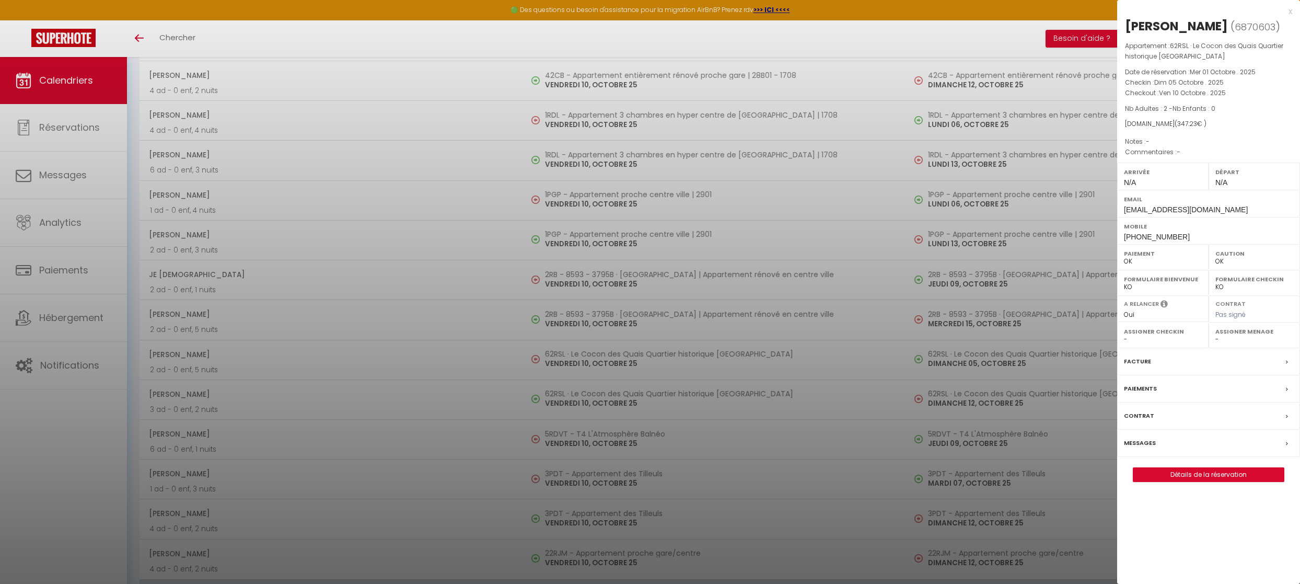
click at [578, 135] on div at bounding box center [650, 292] width 1300 height 584
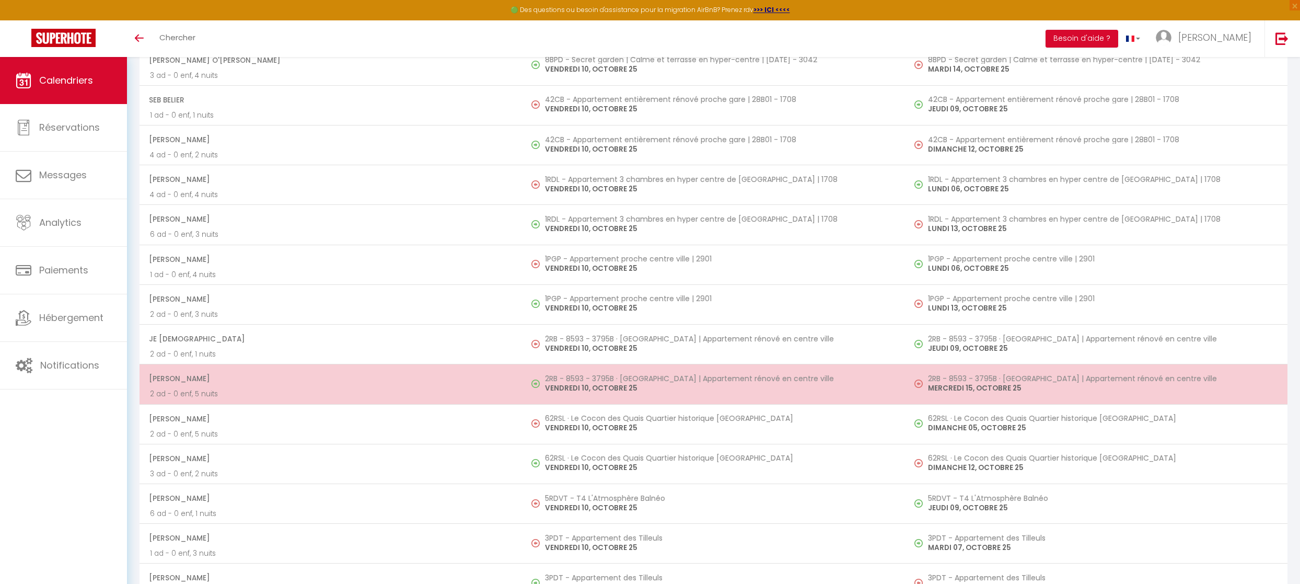
scroll to position [1255, 0]
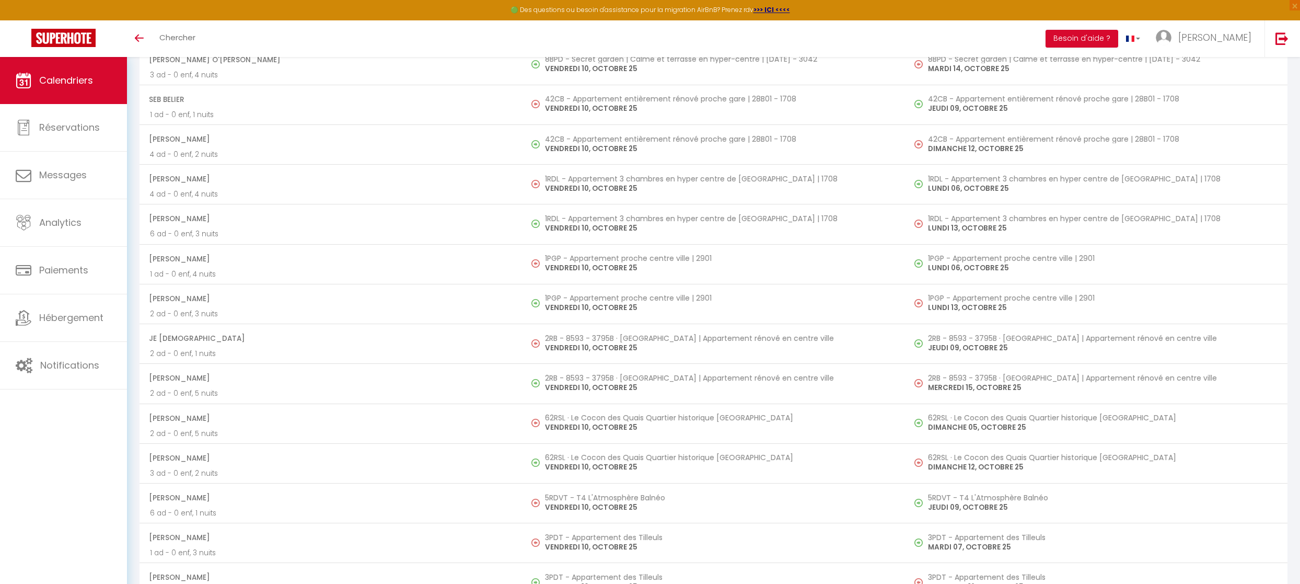
click at [616, 422] on p "VENDREDI 10, OCTOBRE 25" at bounding box center [719, 427] width 349 height 11
select select "OK"
select select "0"
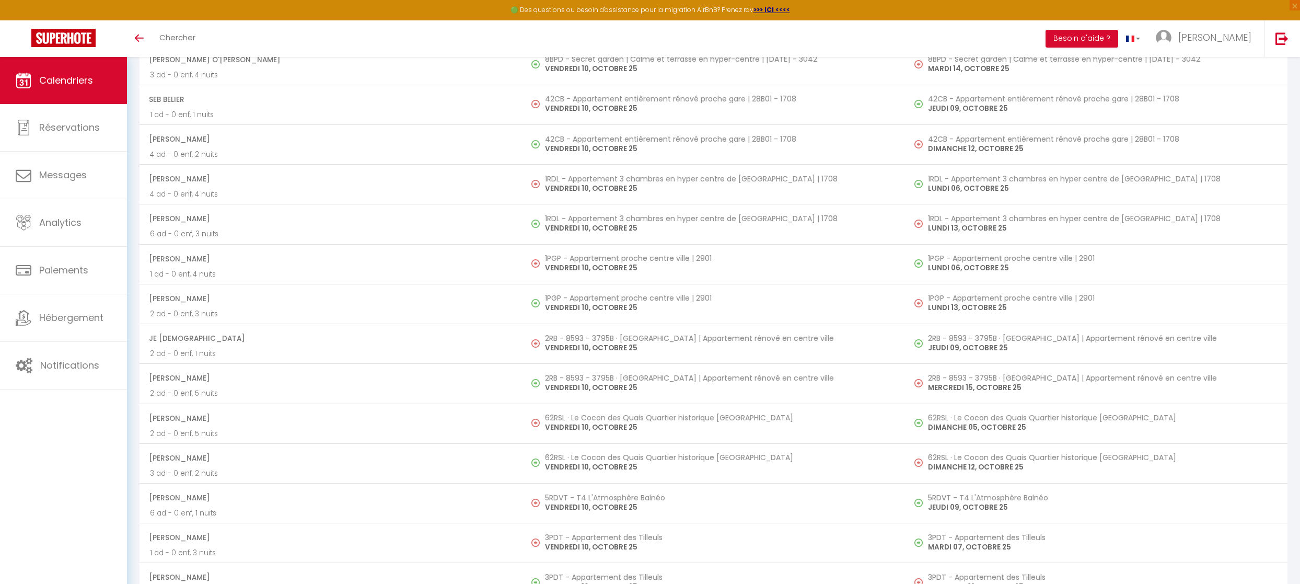
select select "1"
select select
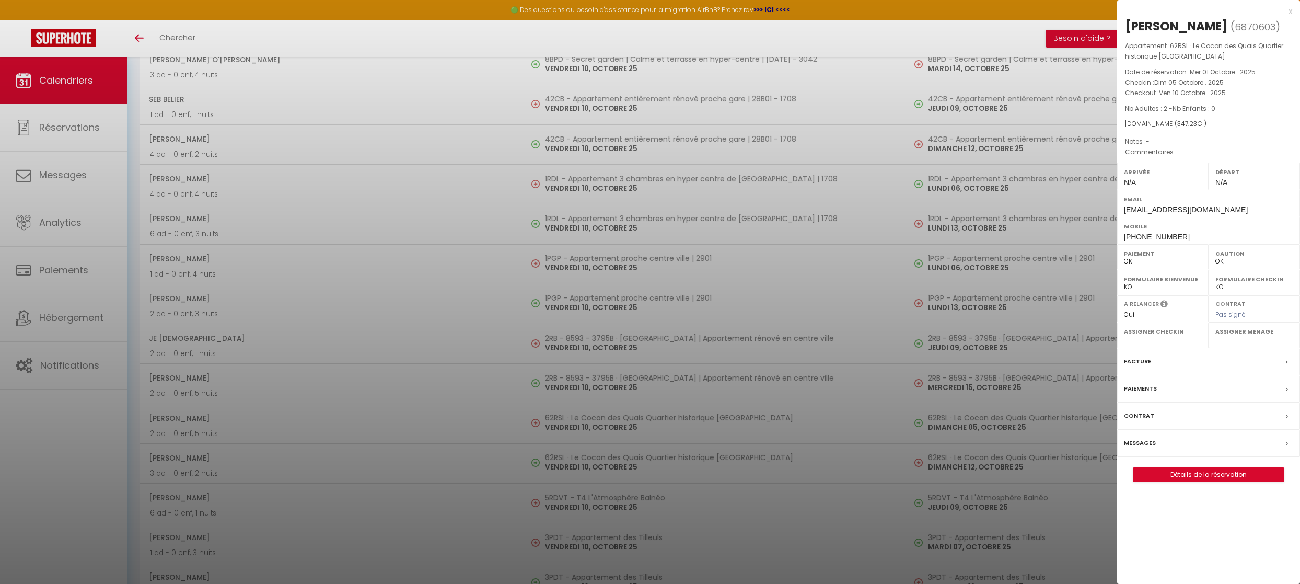
click at [1139, 441] on label "Messages" at bounding box center [1140, 442] width 32 height 11
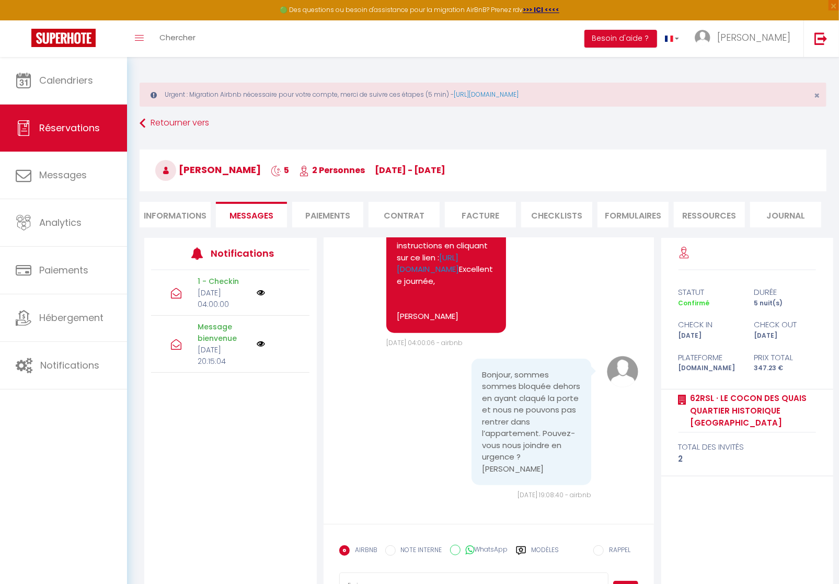
scroll to position [57, 0]
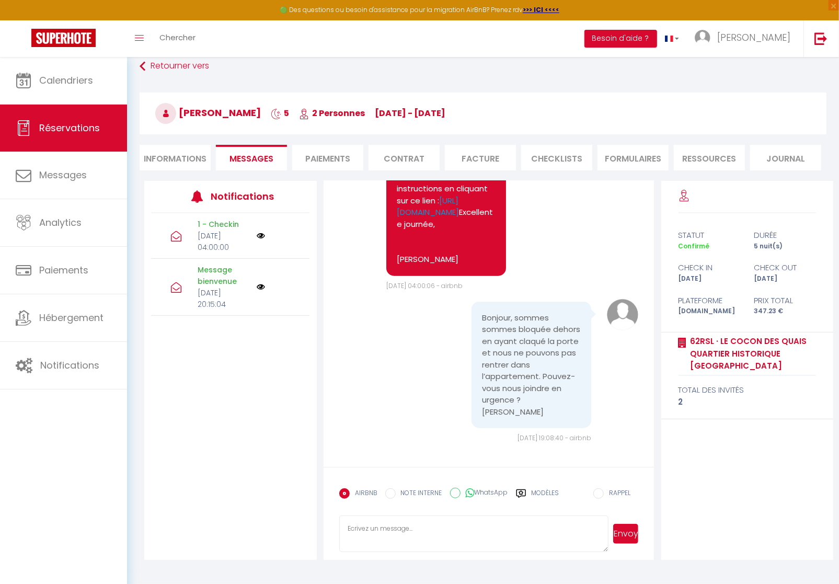
click at [547, 492] on label "Modèles" at bounding box center [546, 497] width 28 height 18
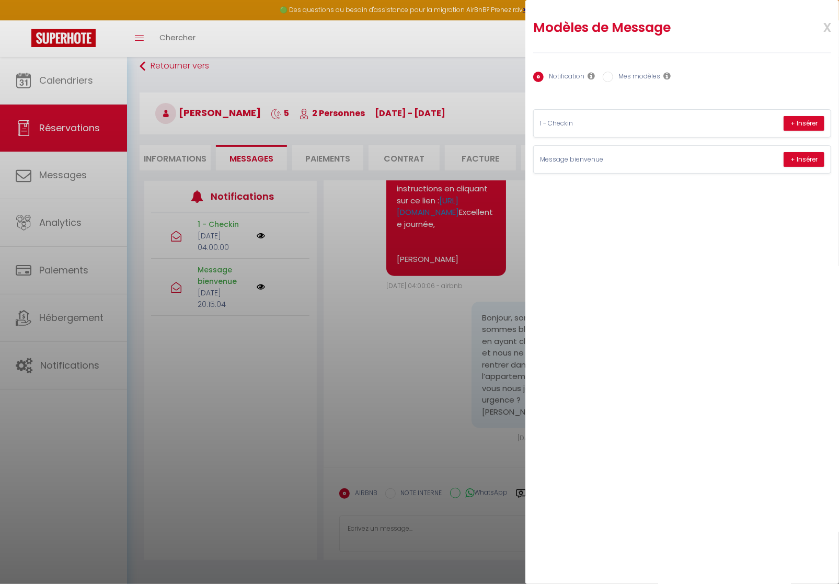
click at [646, 75] on label "Mes modèles" at bounding box center [636, 77] width 47 height 11
click at [613, 75] on input "Mes modèles" at bounding box center [608, 77] width 10 height 10
radio input "true"
radio input "false"
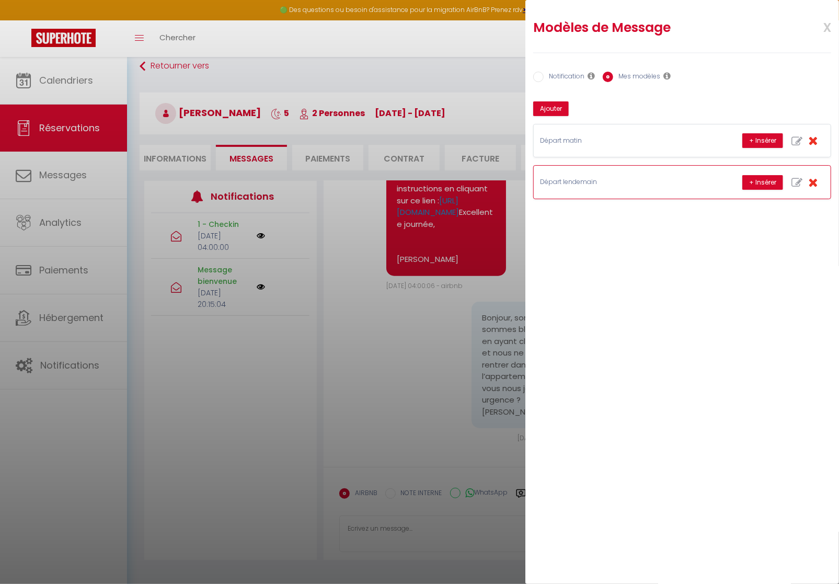
click at [642, 183] on p "Départ lendemain" at bounding box center [618, 182] width 157 height 10
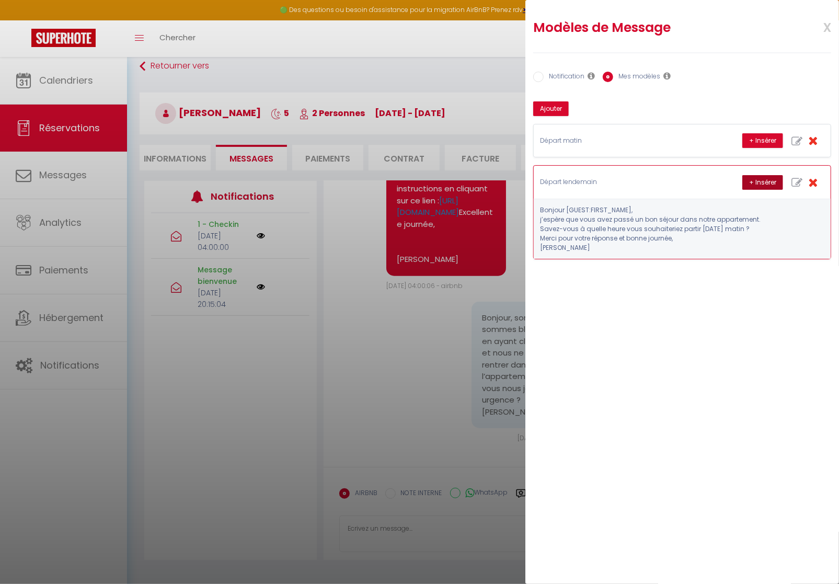
click at [762, 183] on button "+ Insérer" at bounding box center [762, 182] width 41 height 15
type textarea "Bonjour Louise, j’espère que vous avez passé un bon séjour dans notre apparteme…"
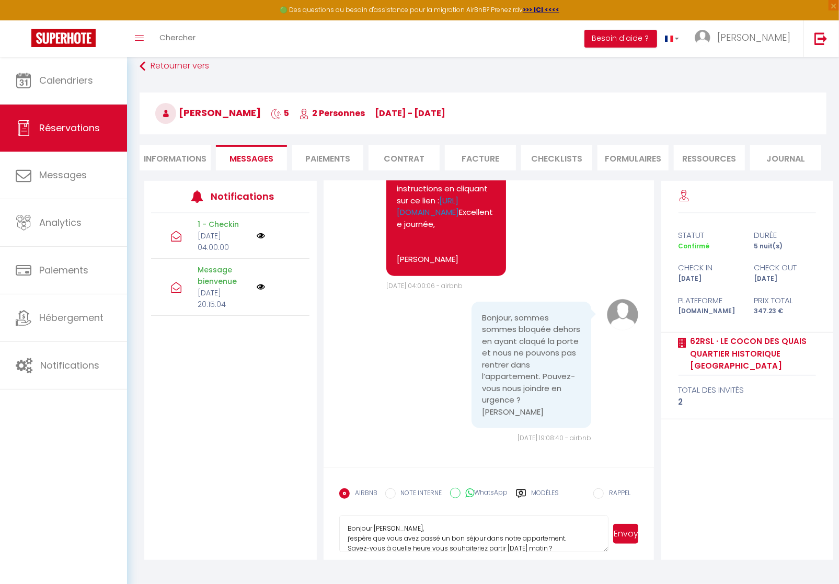
click at [635, 534] on button "Envoyer" at bounding box center [626, 534] width 26 height 20
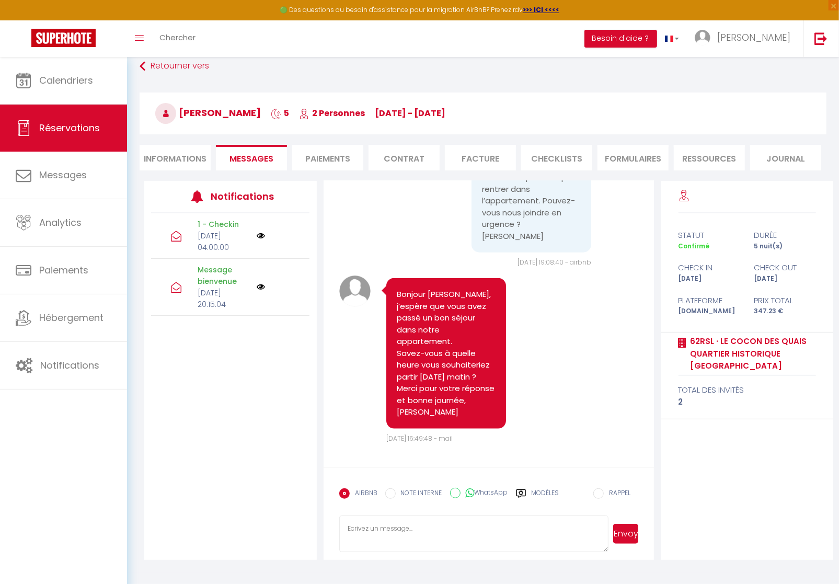
scroll to position [916, 0]
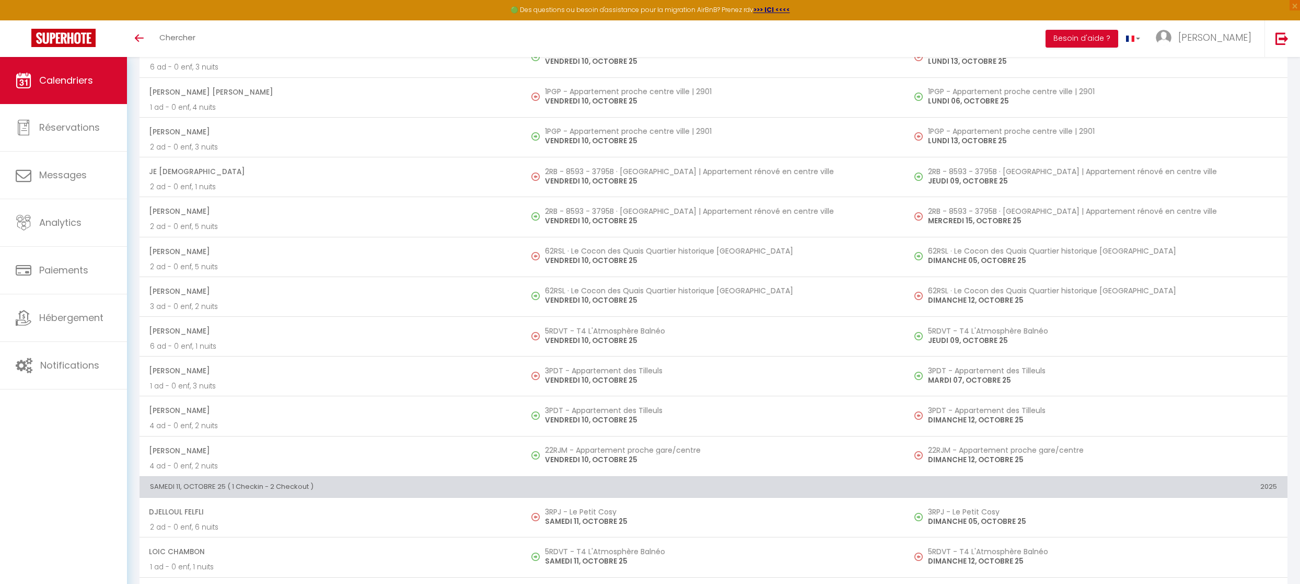
scroll to position [1427, 0]
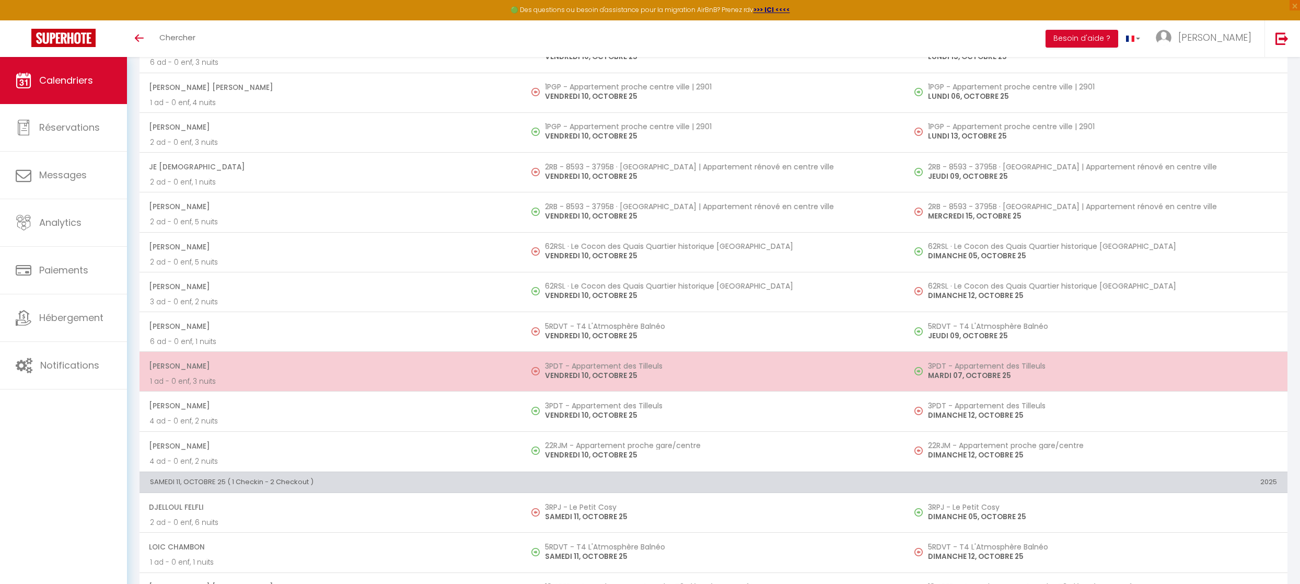
click at [579, 370] on p "VENDREDI 10, OCTOBRE 25" at bounding box center [719, 375] width 349 height 11
select select "OK"
select select "0"
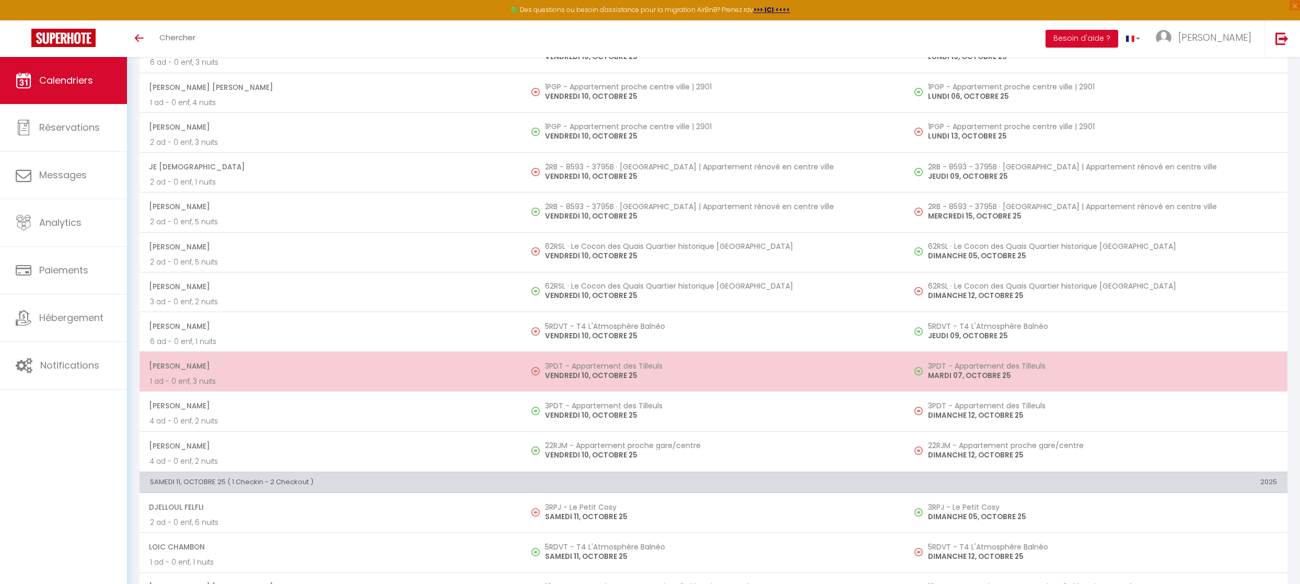
select select "1"
select select
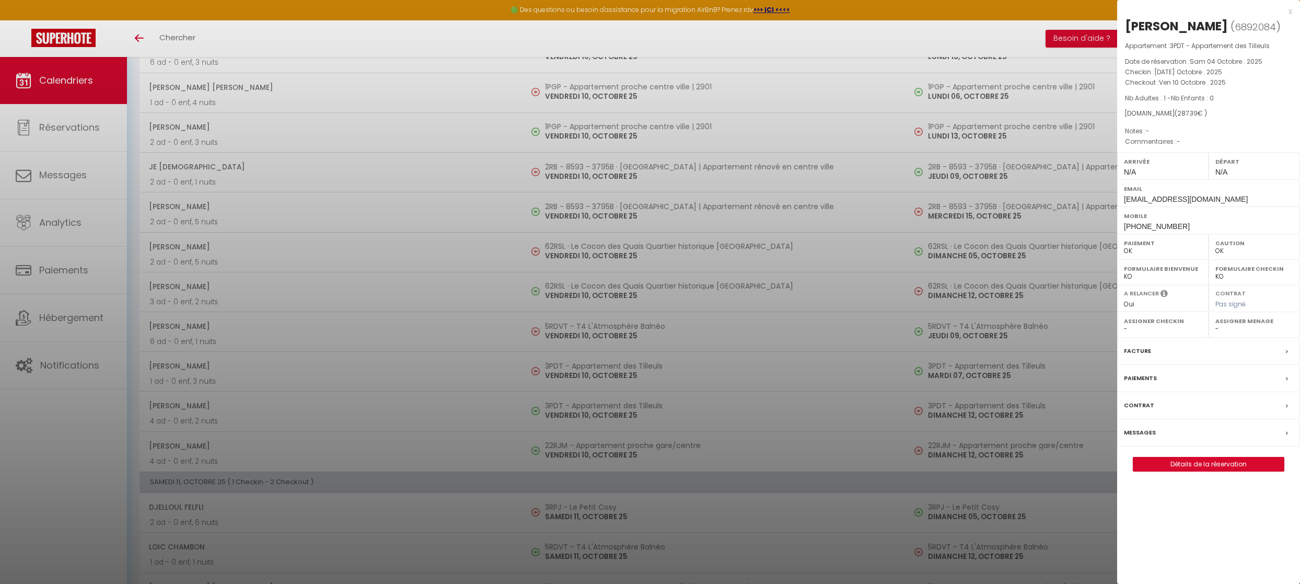
click at [1140, 427] on label "Messages" at bounding box center [1140, 432] width 32 height 11
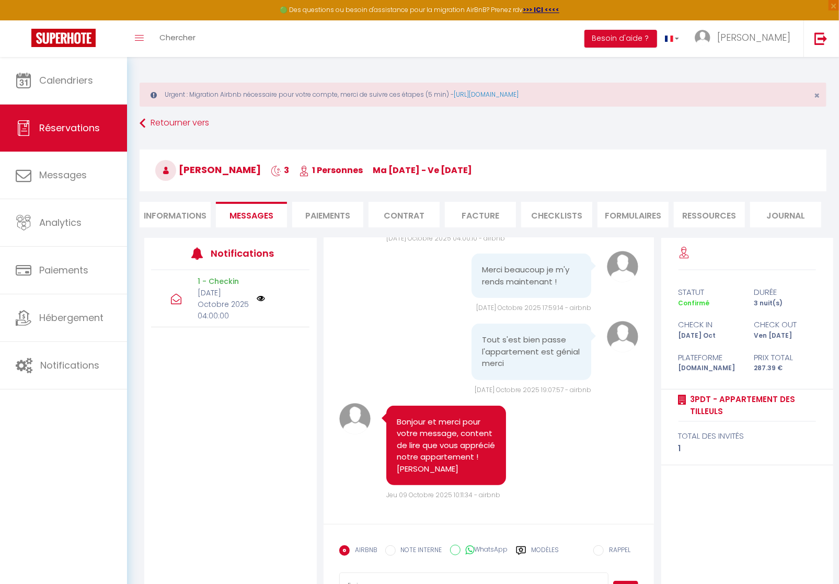
scroll to position [398, 0]
click at [547, 550] on label "Modèles" at bounding box center [546, 554] width 28 height 18
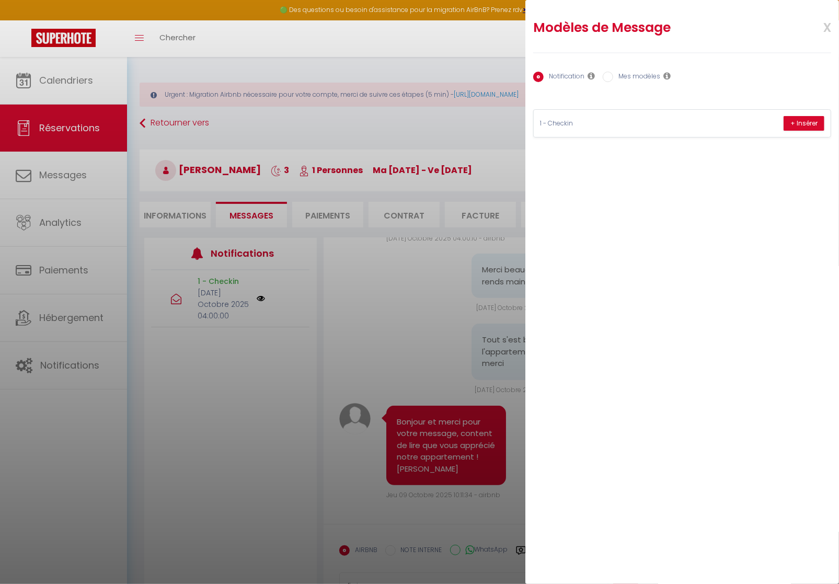
click at [640, 74] on label "Mes modèles" at bounding box center [636, 77] width 47 height 11
click at [613, 74] on input "Mes modèles" at bounding box center [608, 77] width 10 height 10
radio input "true"
radio input "false"
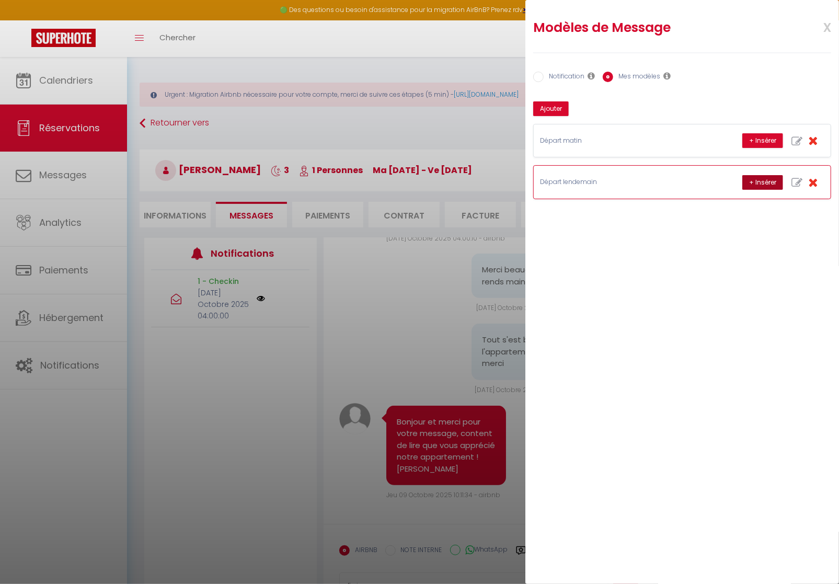
click at [755, 178] on button "+ Insérer" at bounding box center [762, 182] width 41 height 15
type textarea "Bonjour Prune, j’espère que vous avez passé un bon séjour dans notre appartemen…"
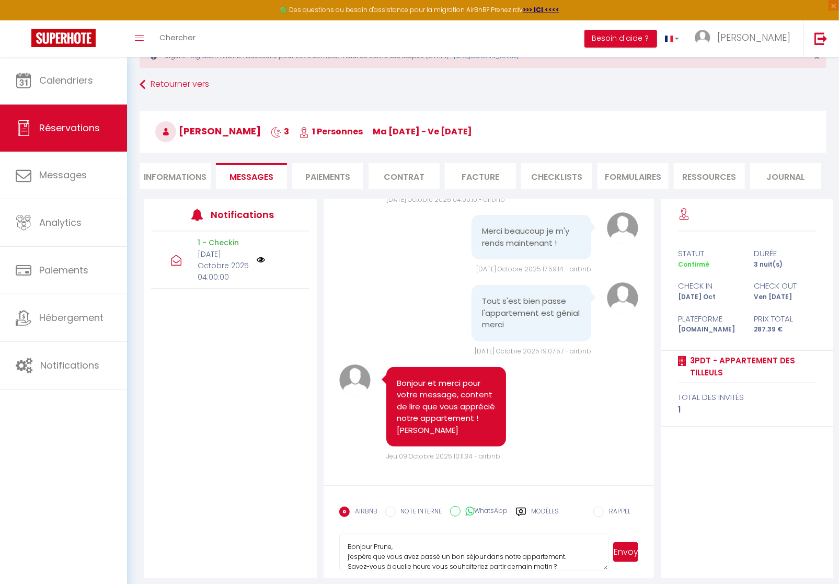
scroll to position [57, 0]
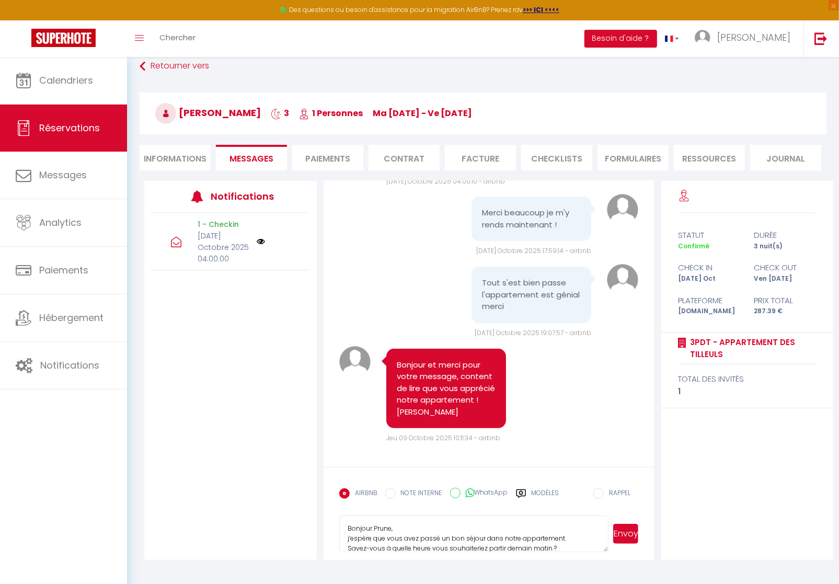
click at [626, 529] on button "Envoyer" at bounding box center [626, 534] width 26 height 20
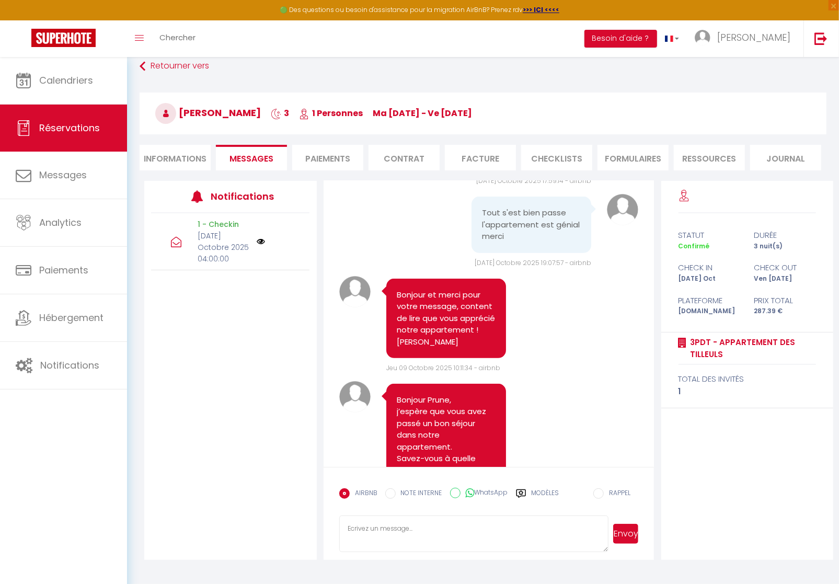
scroll to position [562, 0]
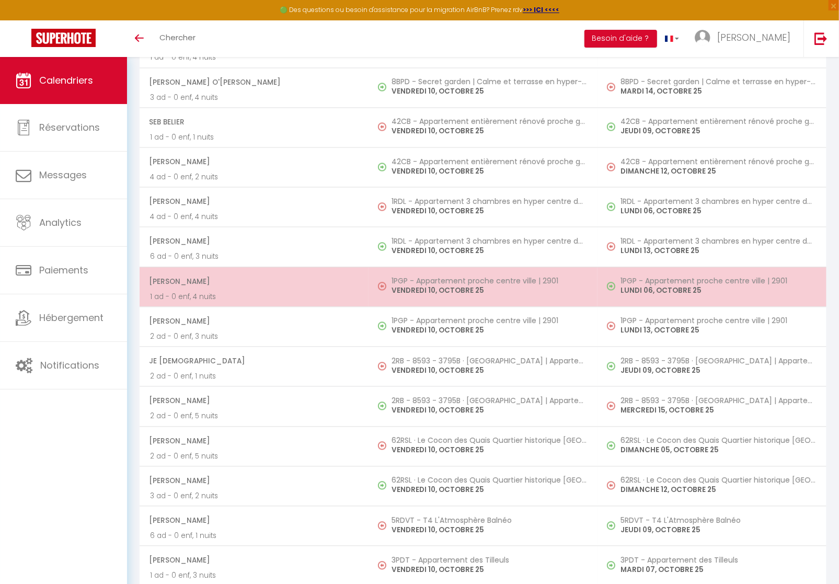
scroll to position [1227, 0]
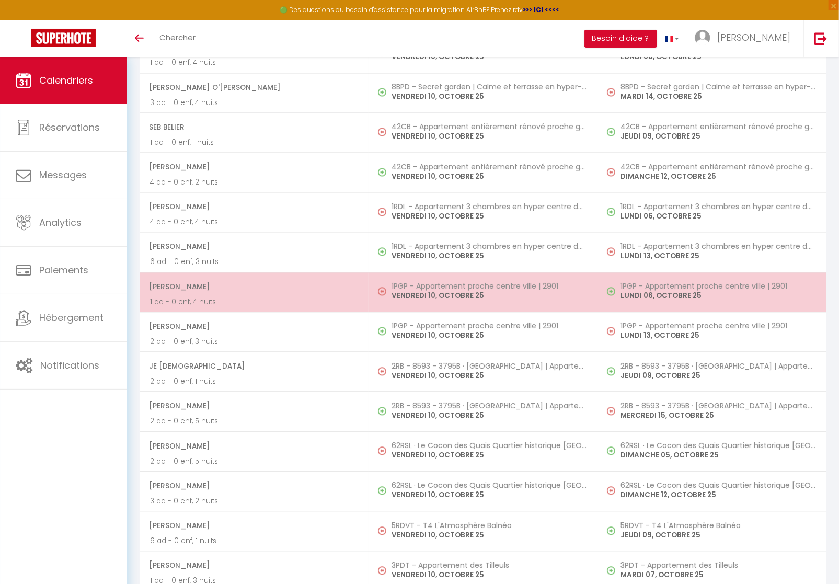
click at [436, 291] on p "VENDREDI 10, OCTOBRE 25" at bounding box center [488, 296] width 195 height 11
select select "OK"
select select "0"
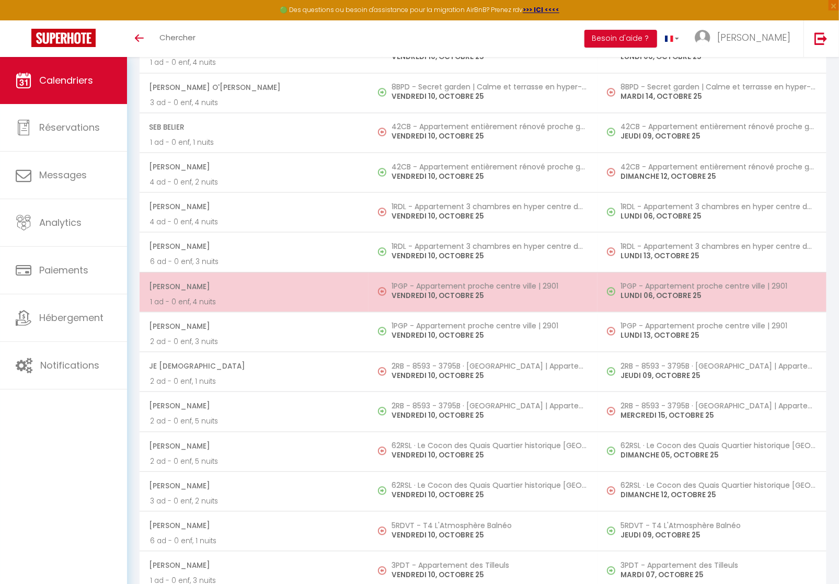
select select "1"
select select
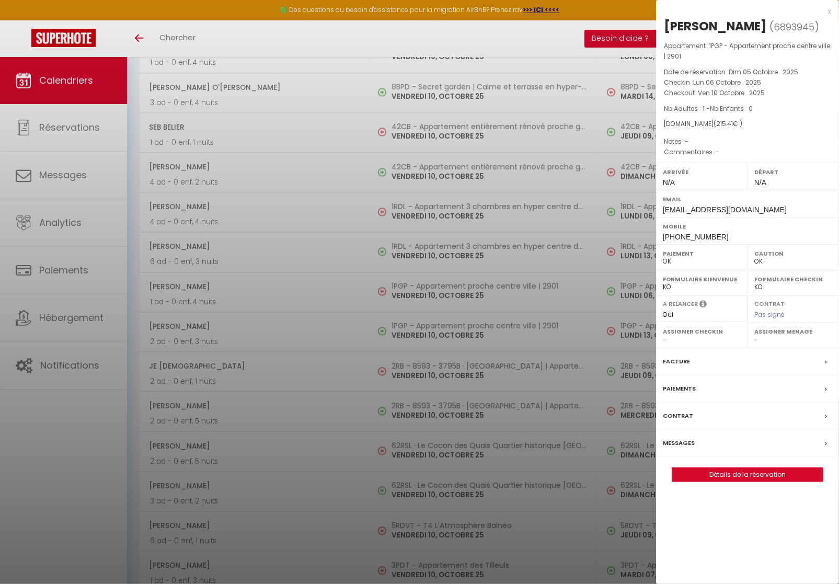
click at [685, 448] on label "Messages" at bounding box center [679, 442] width 32 height 11
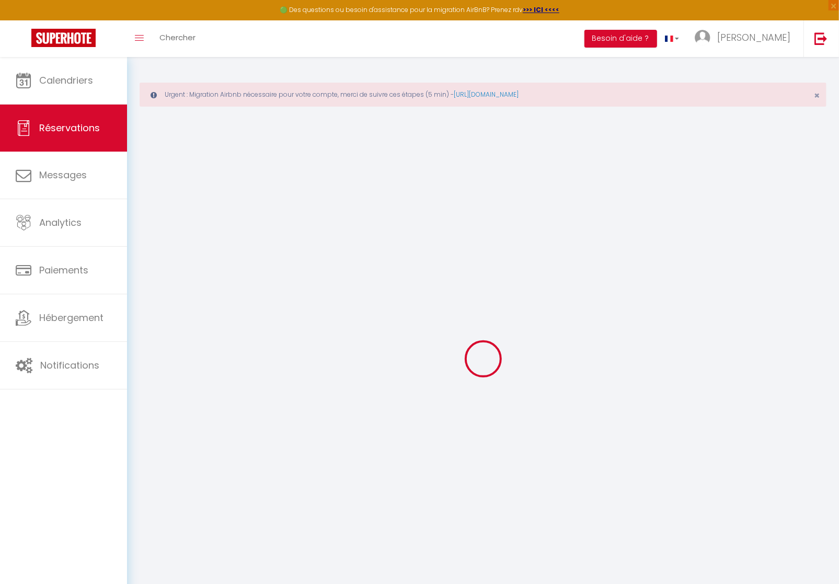
select select
checkbox input "false"
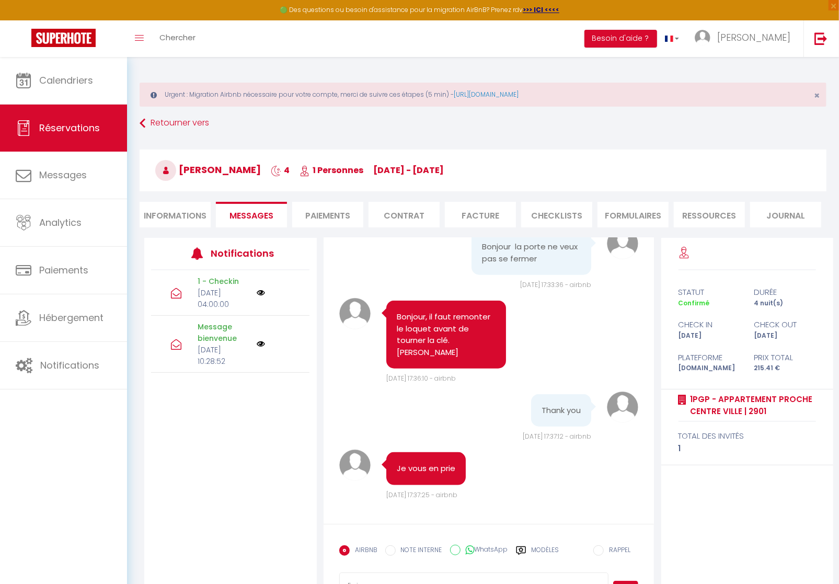
scroll to position [2, 0]
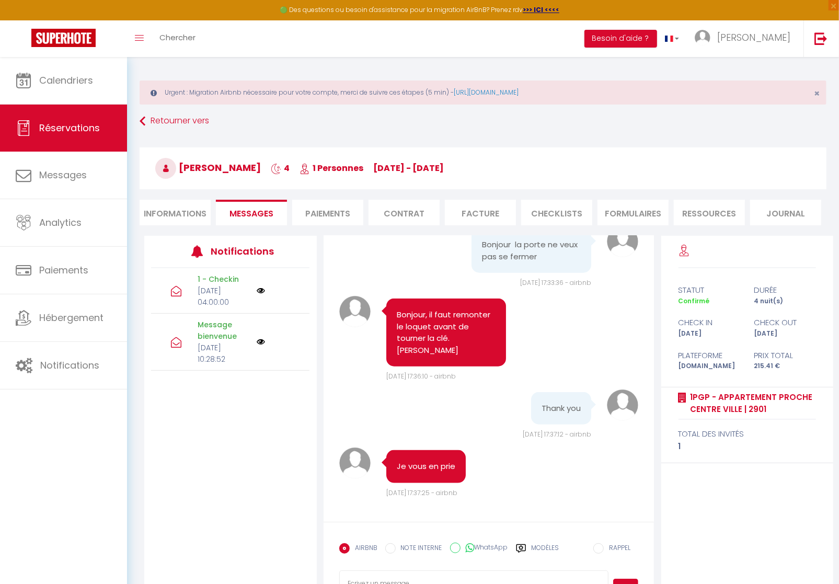
click at [546, 550] on label "Modèles" at bounding box center [546, 552] width 28 height 18
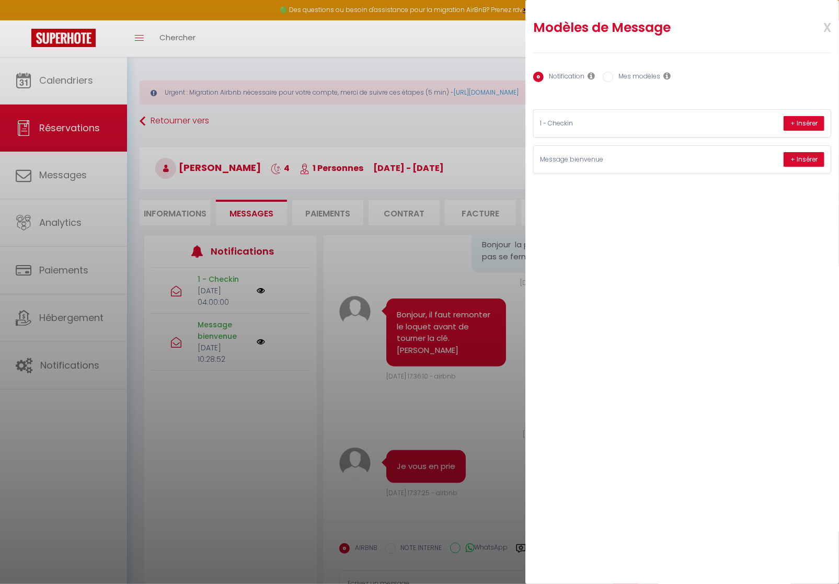
scroll to position [0, 0]
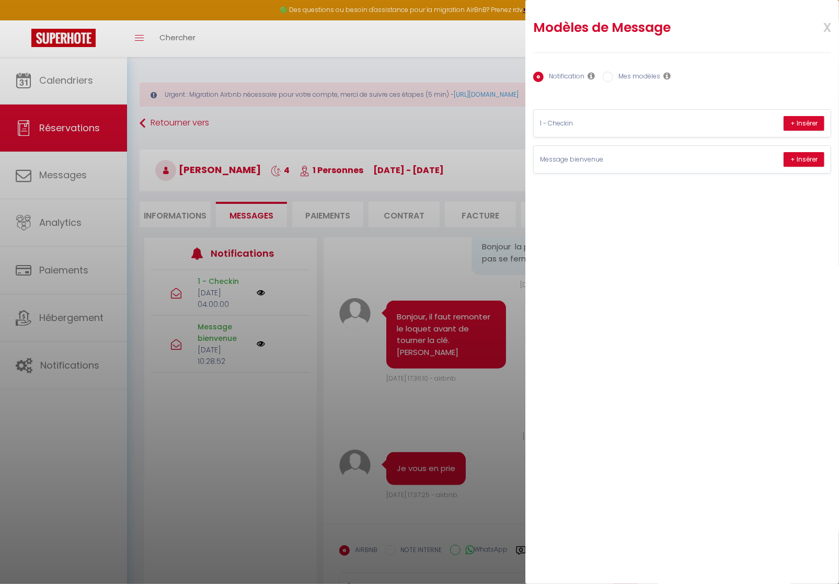
click at [643, 76] on label "Mes modèles" at bounding box center [636, 77] width 47 height 11
click at [613, 76] on input "Mes modèles" at bounding box center [608, 77] width 10 height 10
radio input "true"
radio input "false"
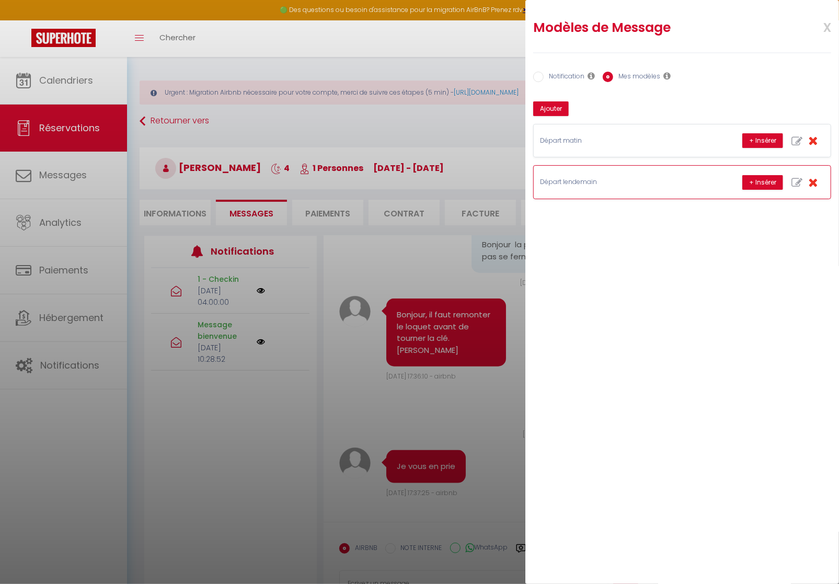
scroll to position [4, 0]
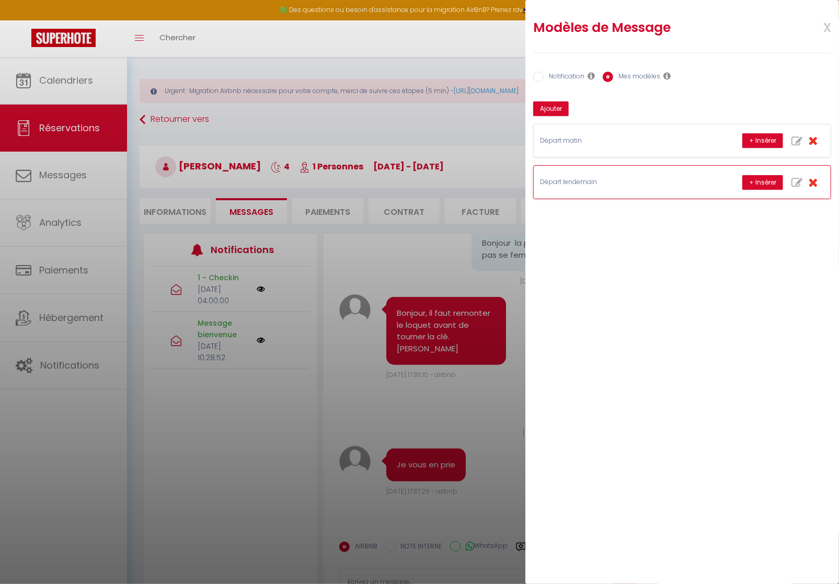
click at [632, 179] on p "Départ lendemain" at bounding box center [618, 182] width 157 height 10
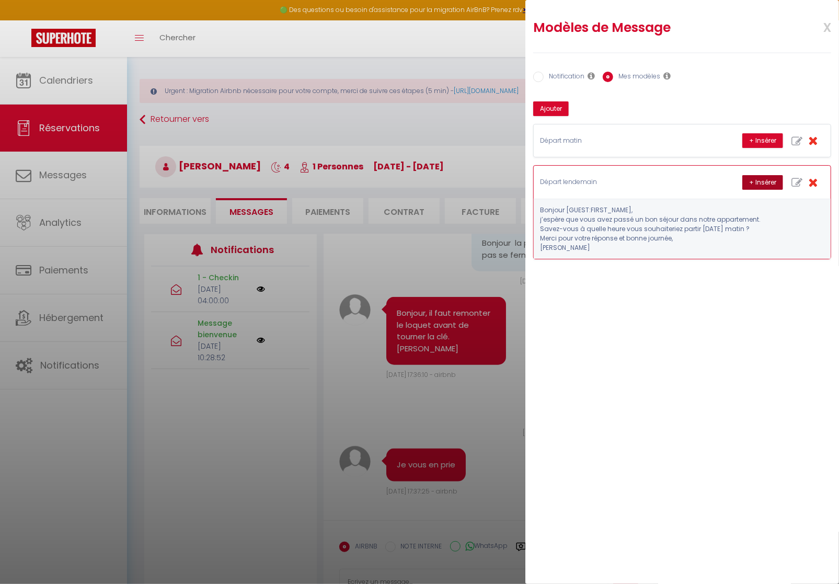
click at [754, 178] on button "+ Insérer" at bounding box center [762, 182] width 41 height 15
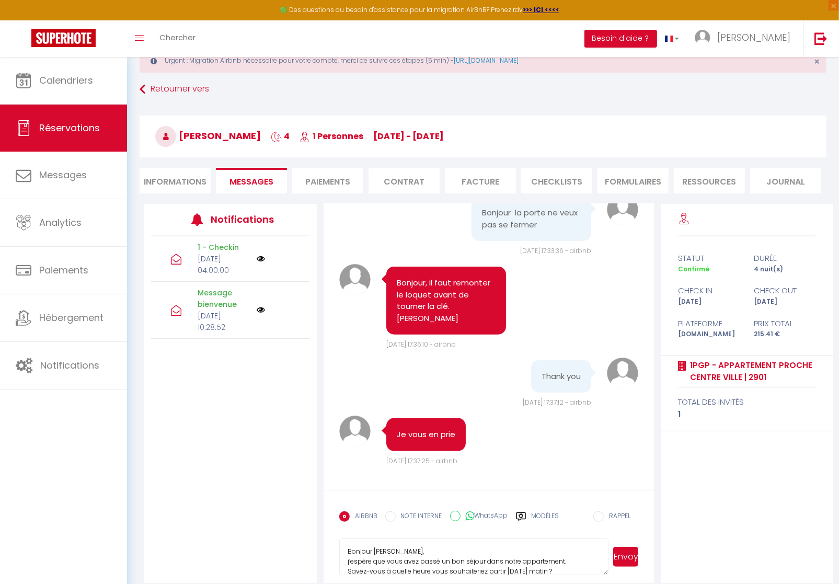
scroll to position [57, 0]
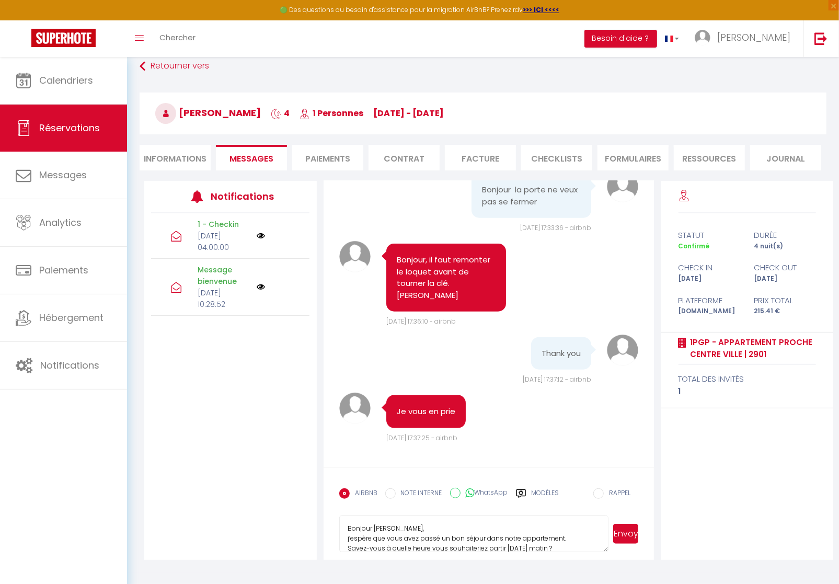
click at [417, 531] on textarea "Bonjour [PERSON_NAME], j’espère que vous avez passé un bon séjour dans notre ap…" at bounding box center [474, 533] width 270 height 37
type textarea "[PERSON_NAME], j’espère que vous avez passé un bon séjour dans notre appartemen…"
click at [622, 538] on button "Envoyer" at bounding box center [626, 534] width 26 height 20
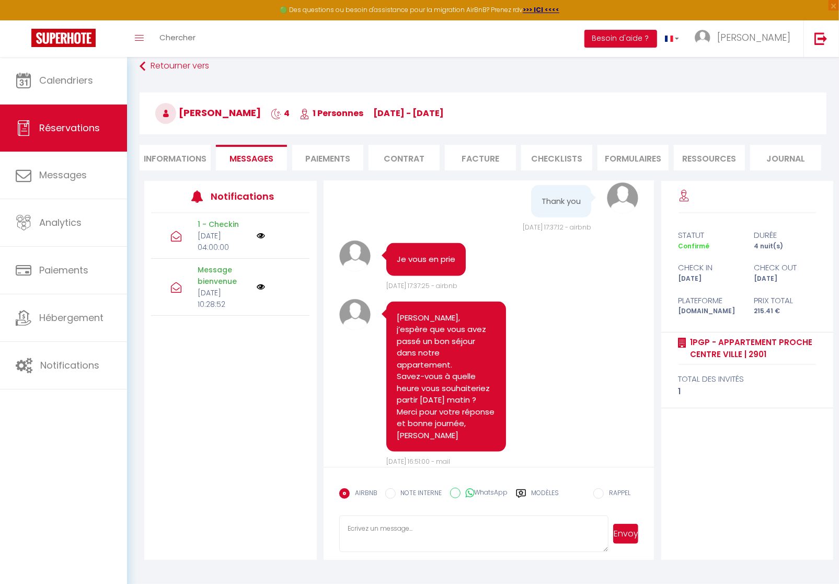
scroll to position [903, 0]
